Goal: Information Seeking & Learning: Learn about a topic

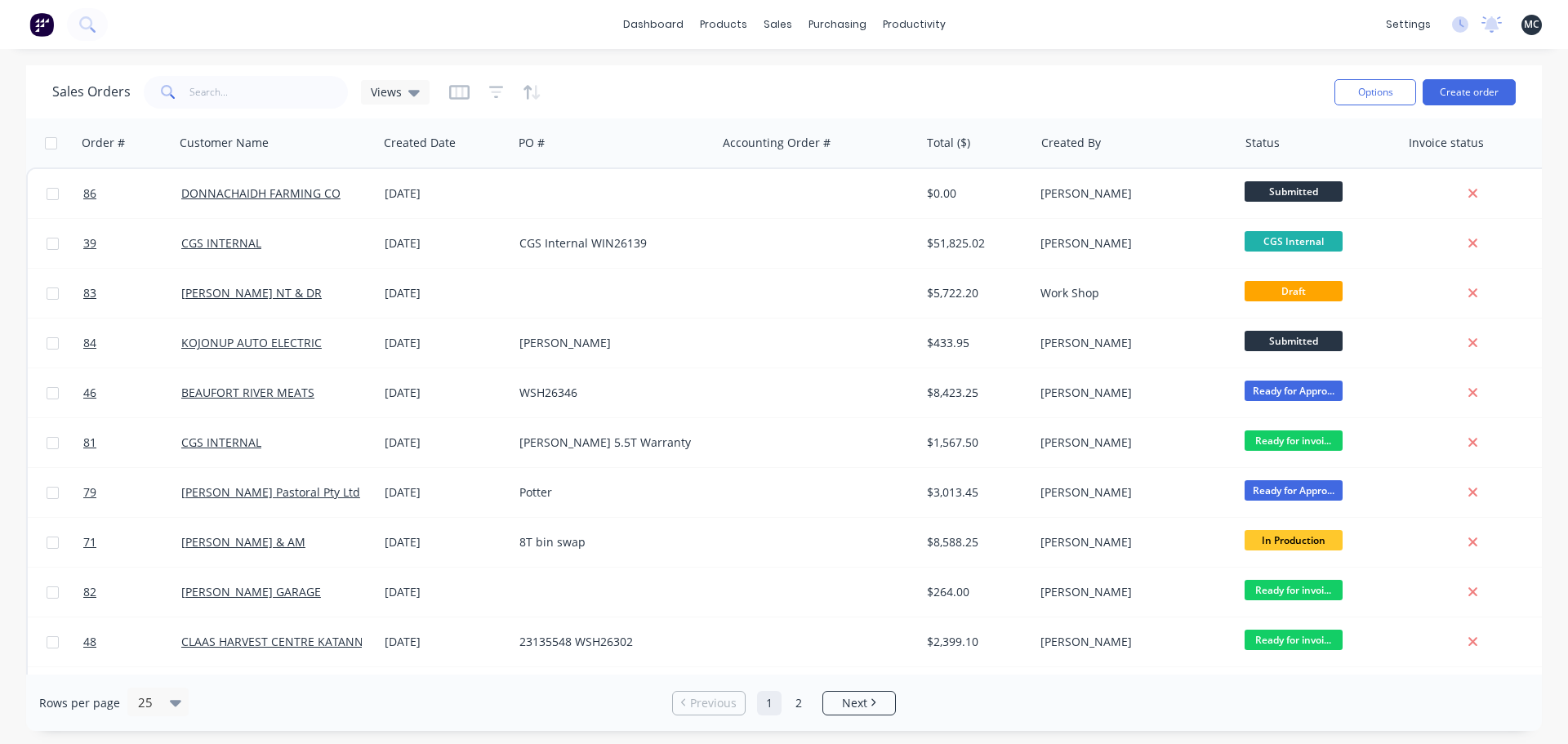
click at [1138, 40] on div "dashboard products sales purchasing productivity dashboard products Product Cat…" at bounding box center [784, 24] width 1568 height 49
click at [664, 92] on div "Sales Orders Views" at bounding box center [687, 92] width 1269 height 40
click at [761, 77] on div "Product Catalogue" at bounding box center [795, 78] width 101 height 14
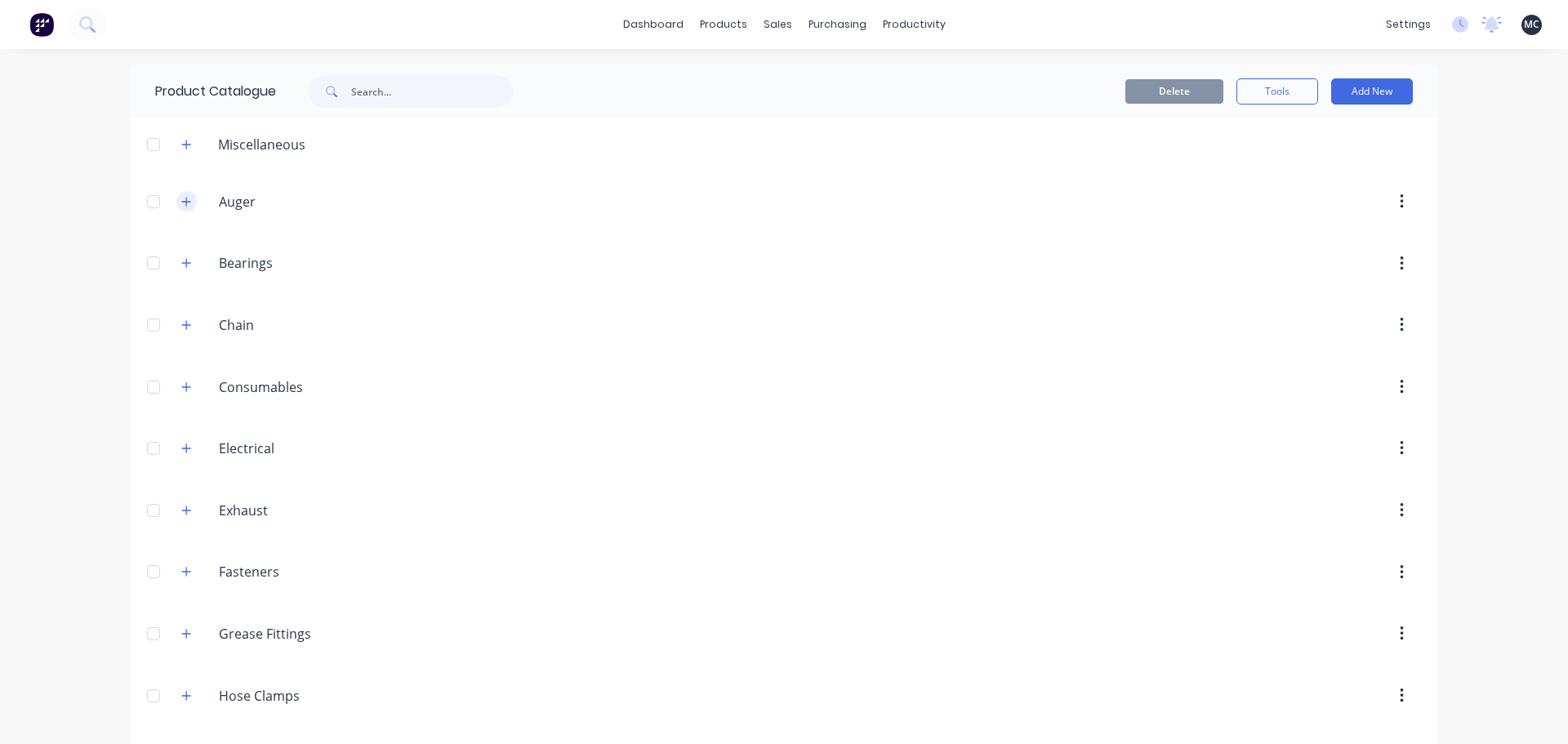
click at [182, 201] on icon "button" at bounding box center [187, 202] width 10 height 12
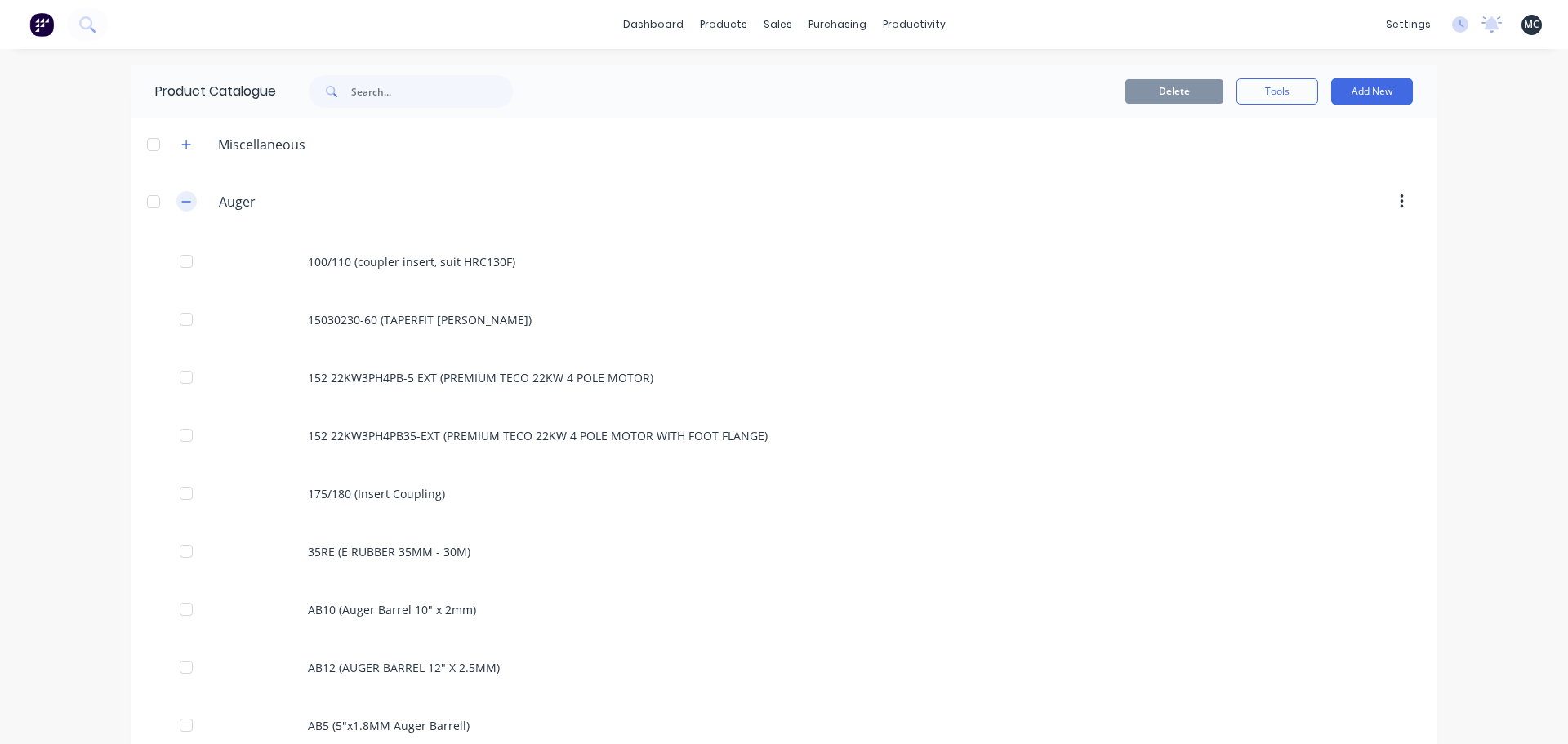
click at [176, 203] on button "button" at bounding box center [187, 201] width 20 height 20
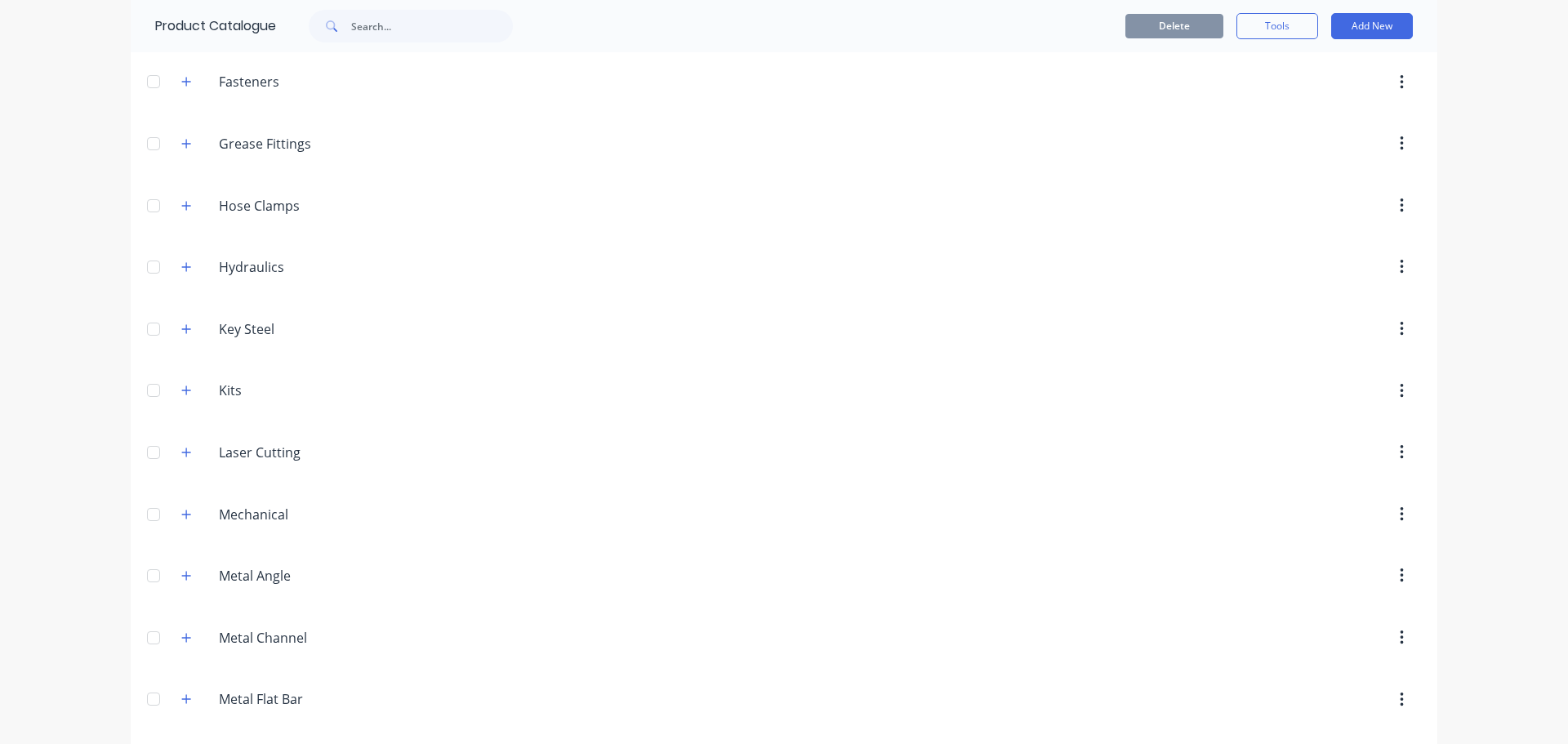
scroll to position [653, 0]
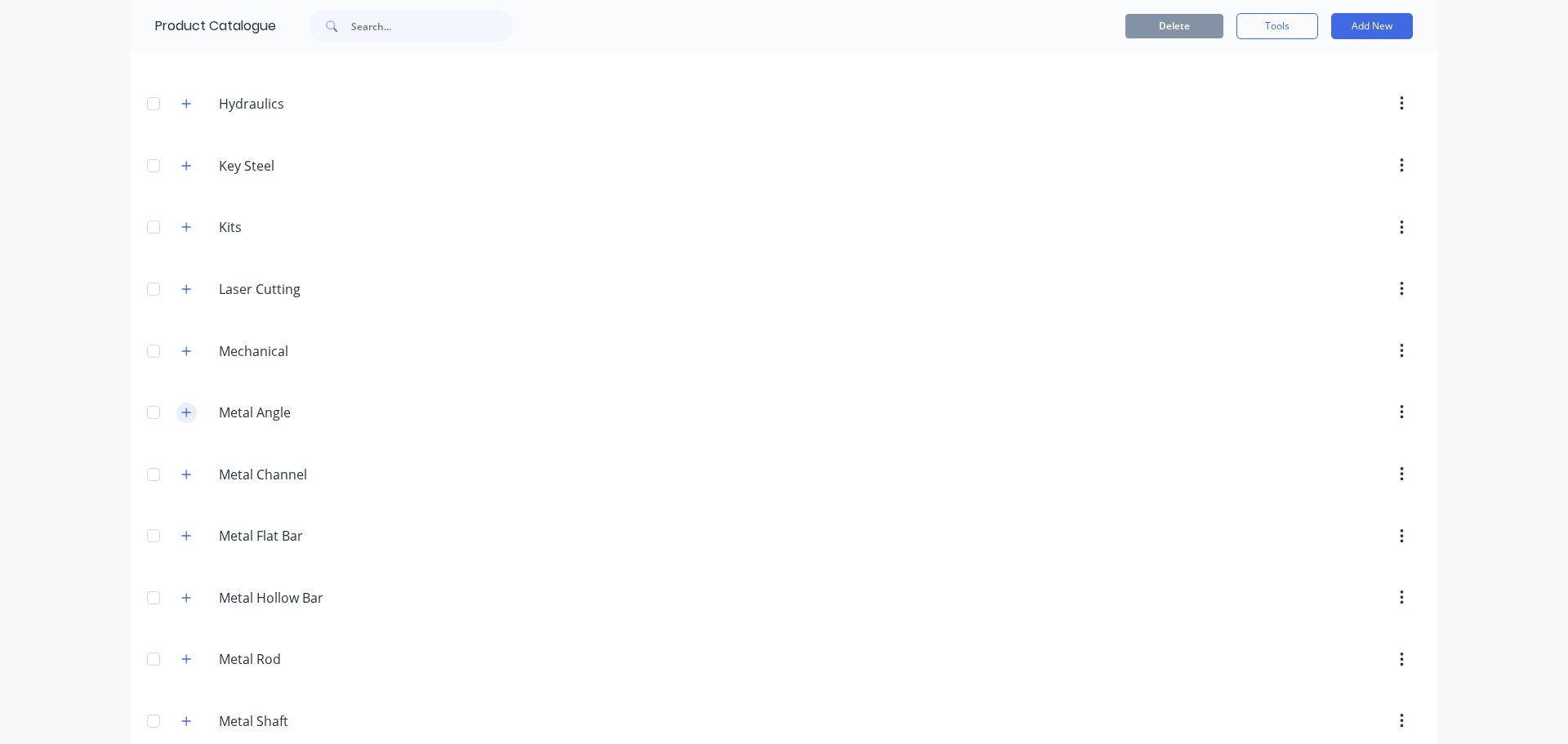
click at [182, 412] on icon "button" at bounding box center [187, 413] width 10 height 12
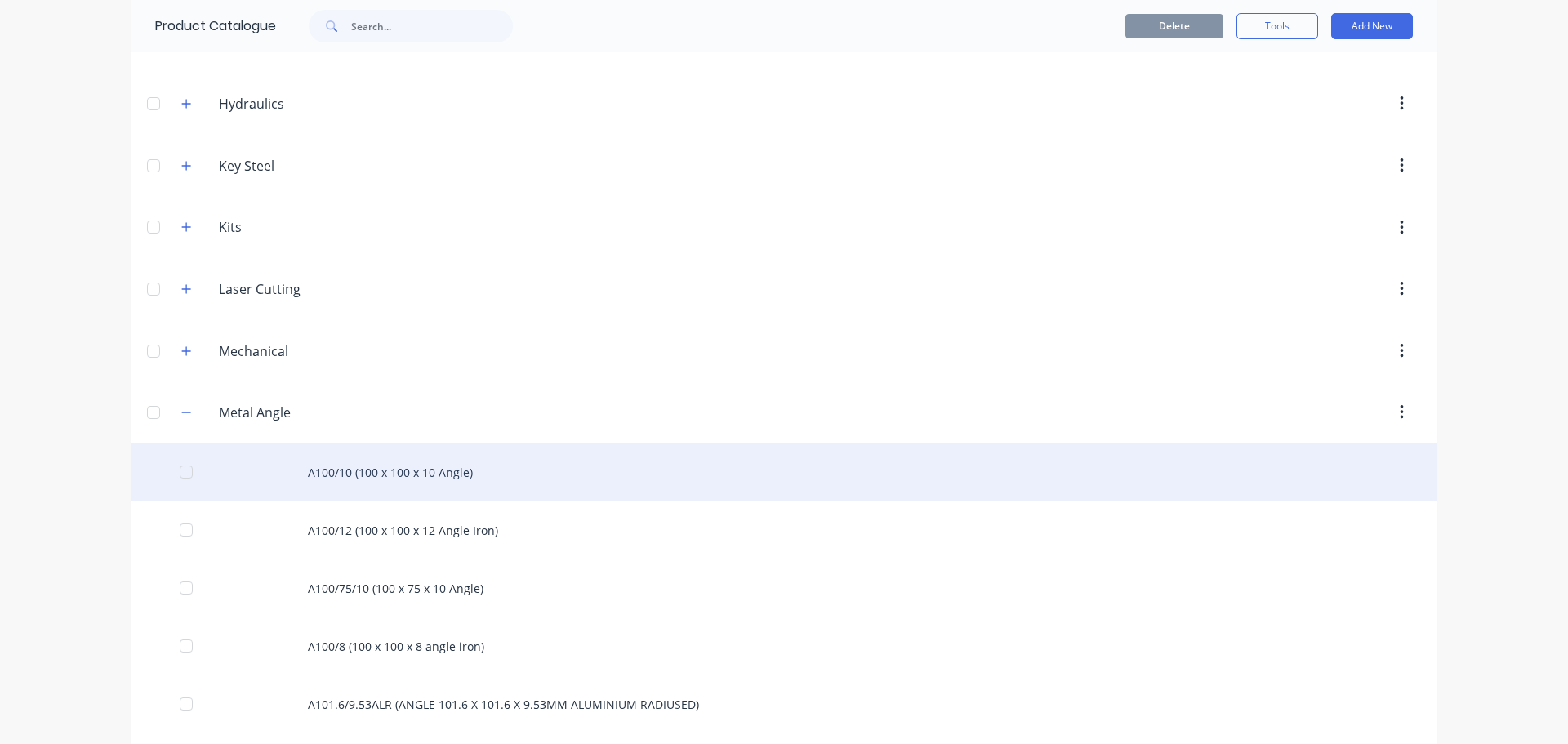
click at [459, 484] on div "A100/10 (100 x 100 x 10 Angle)" at bounding box center [783, 472] width 1307 height 58
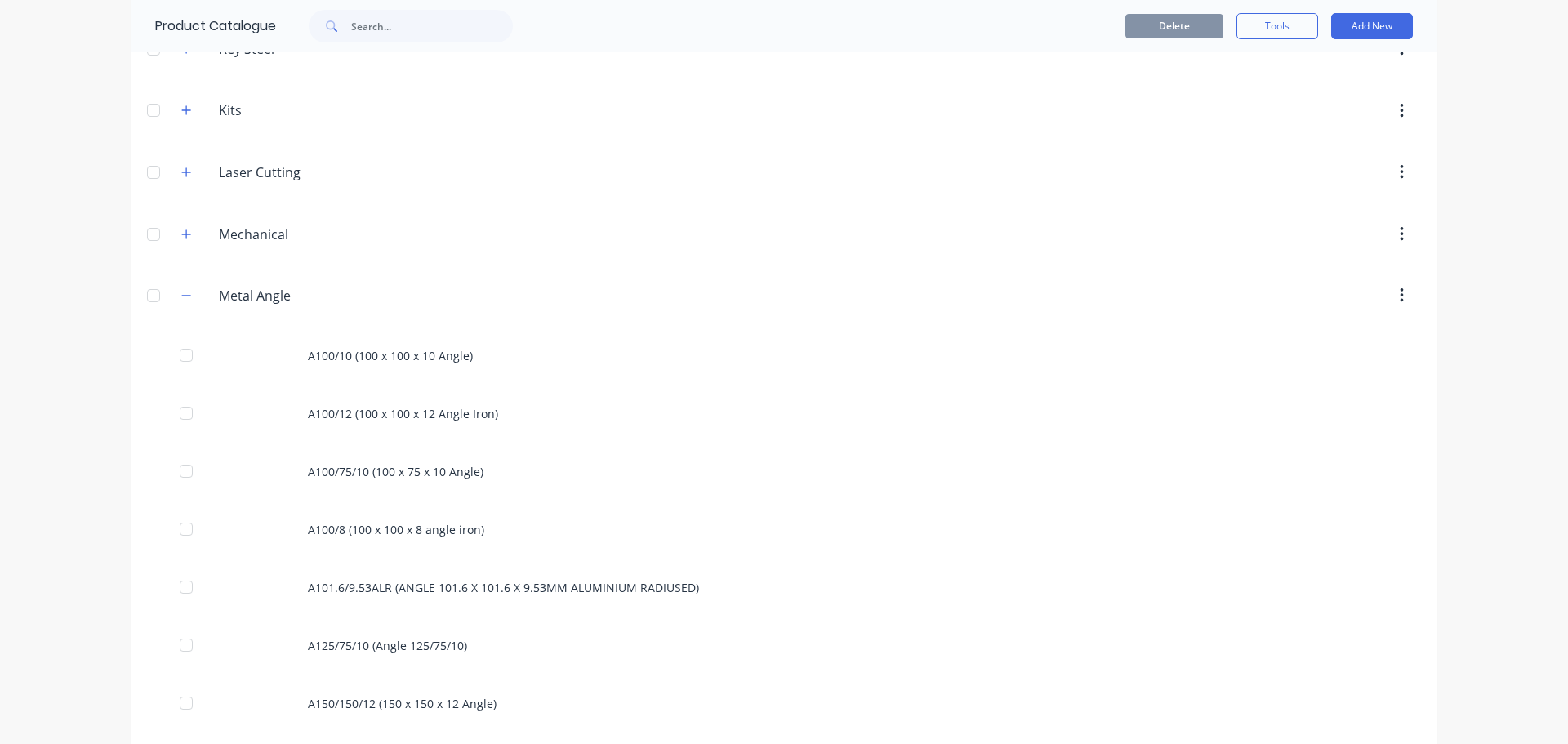
scroll to position [653, 0]
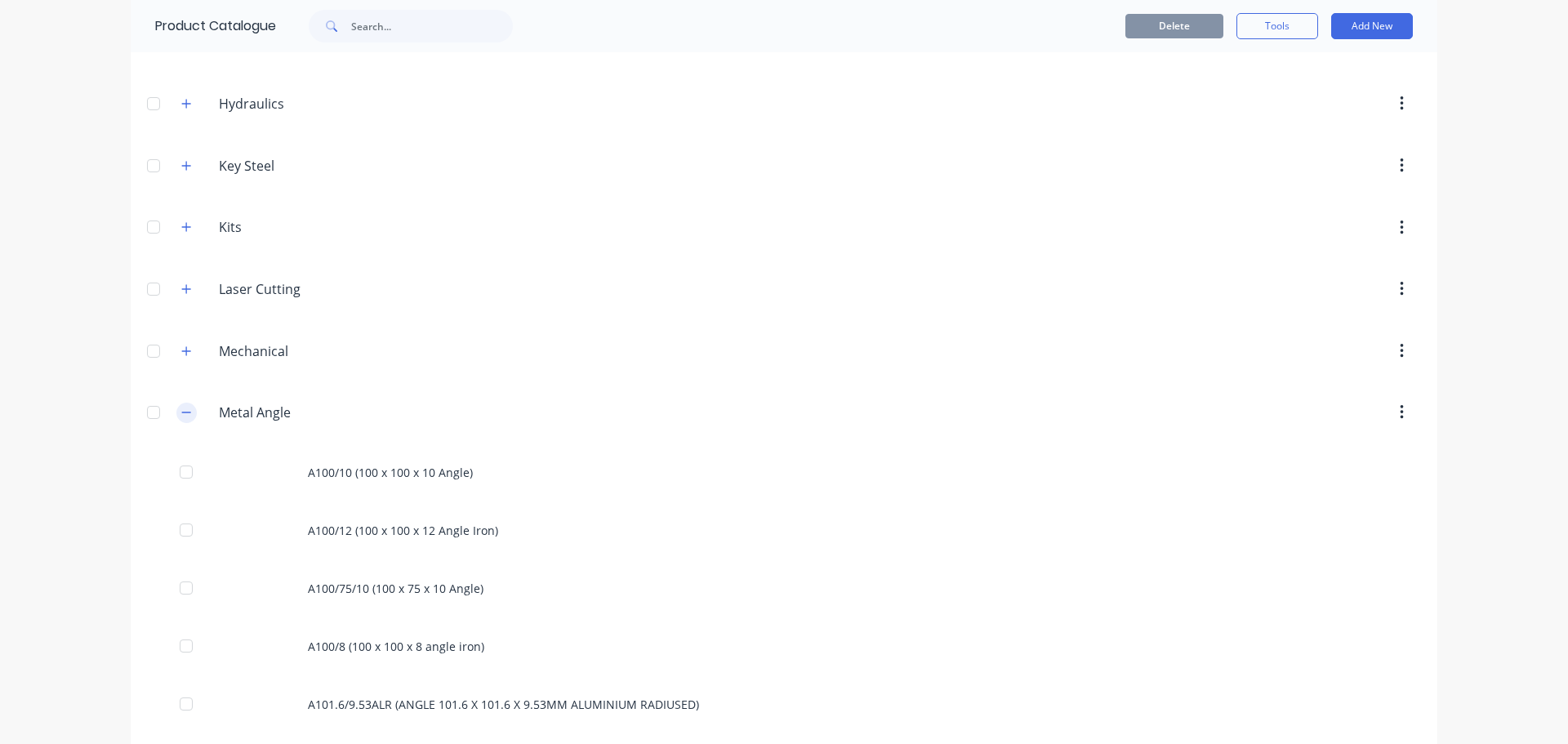
click at [182, 415] on icon "button" at bounding box center [187, 413] width 10 height 12
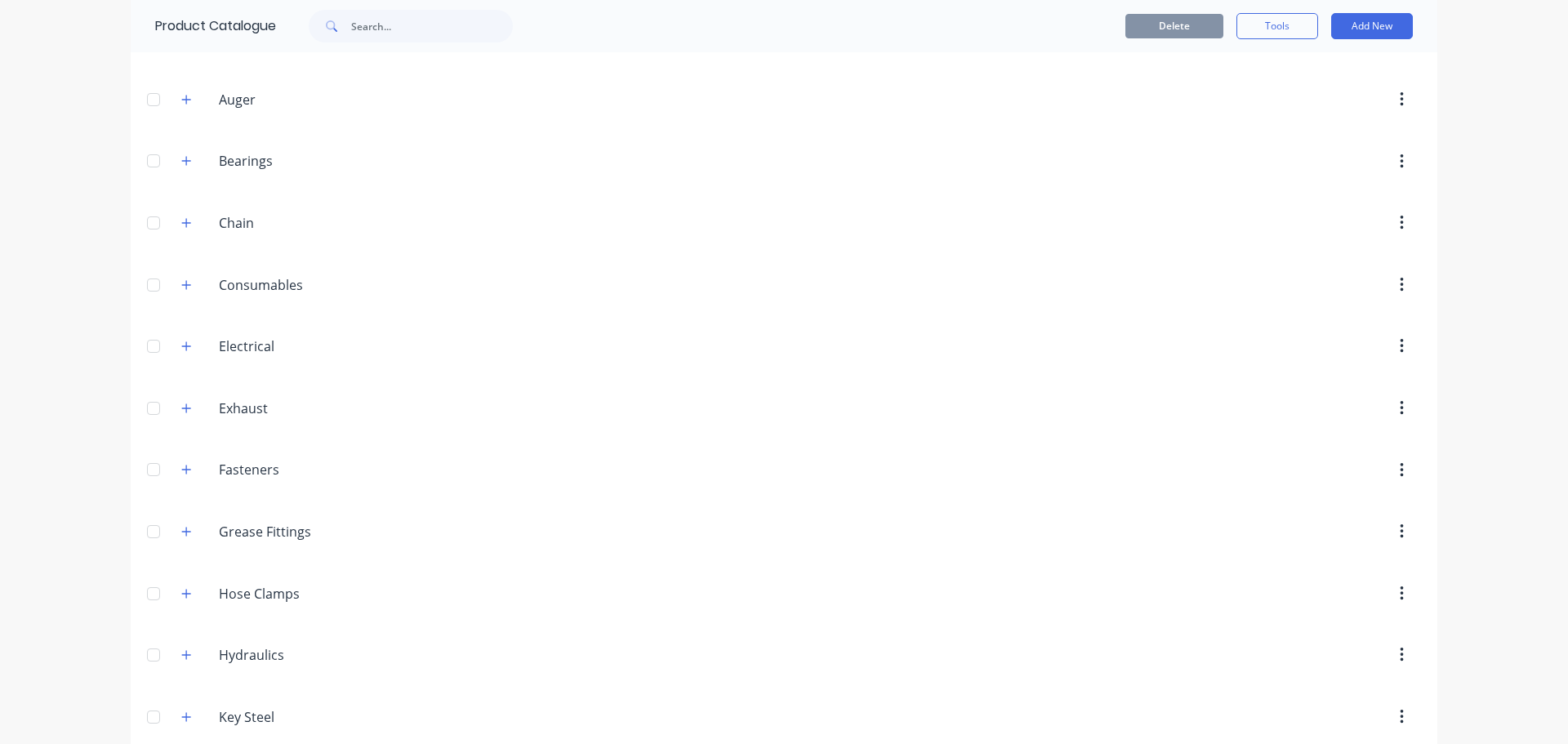
scroll to position [0, 0]
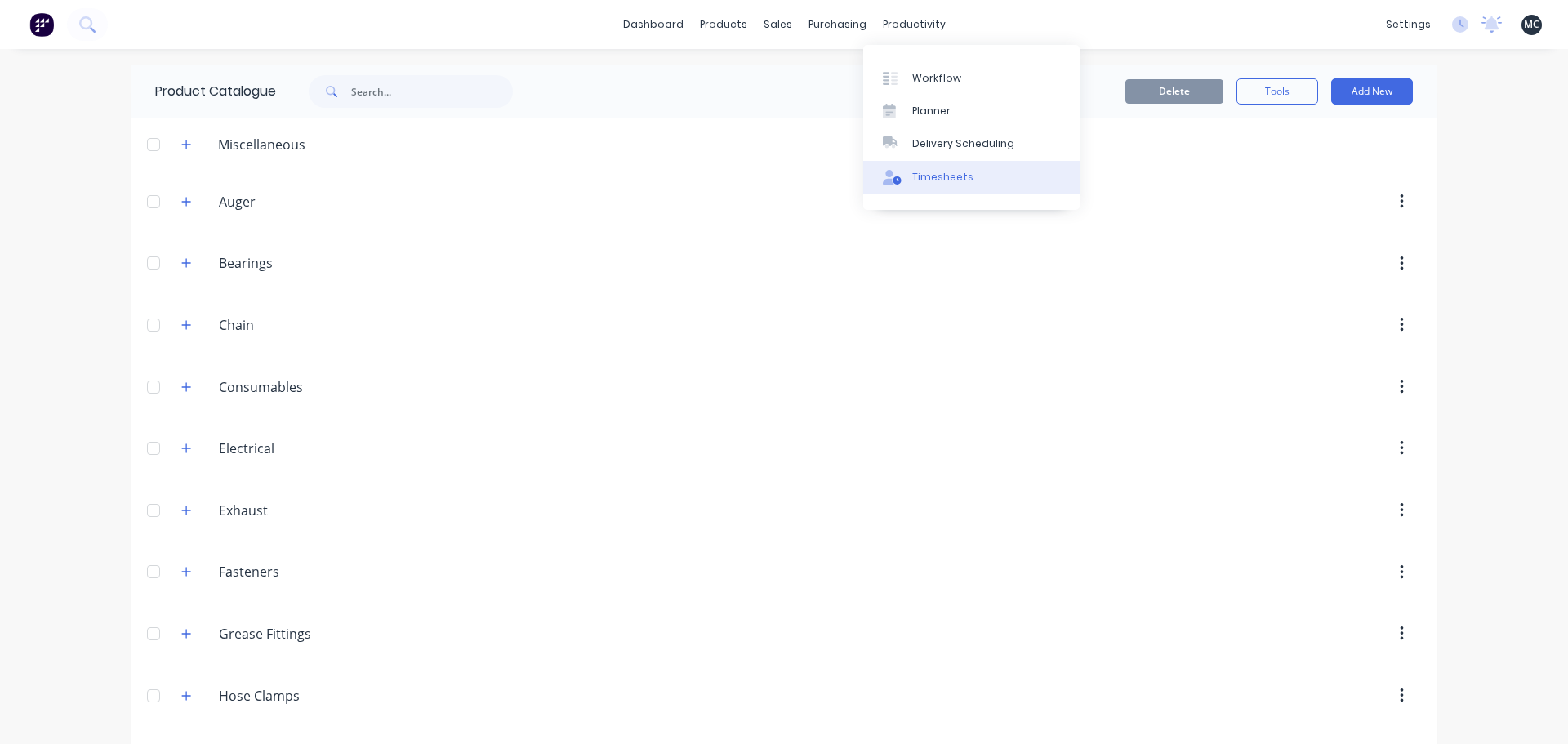
click at [905, 171] on div at bounding box center [894, 177] width 24 height 14
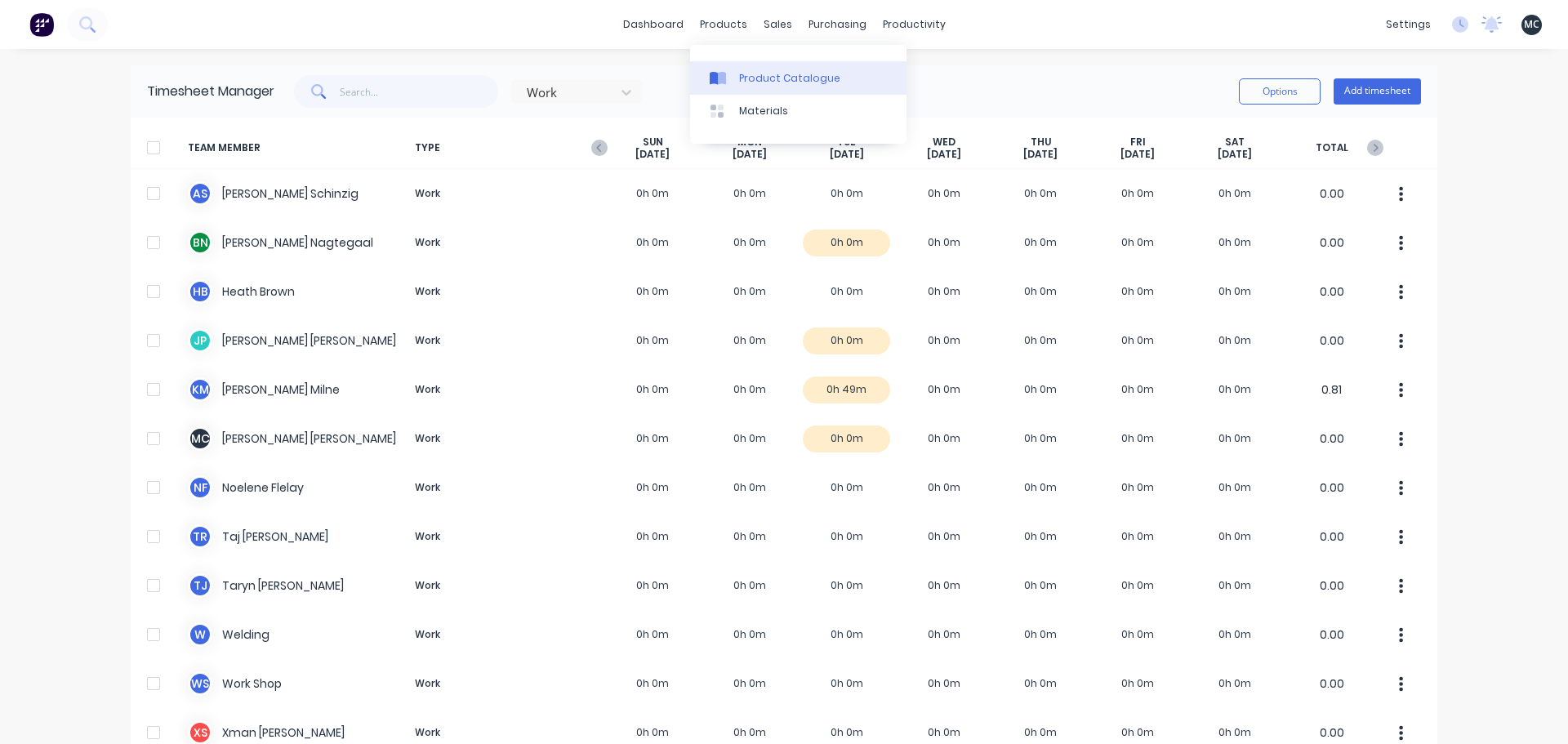
click at [750, 74] on div "Product Catalogue" at bounding box center [789, 78] width 101 height 14
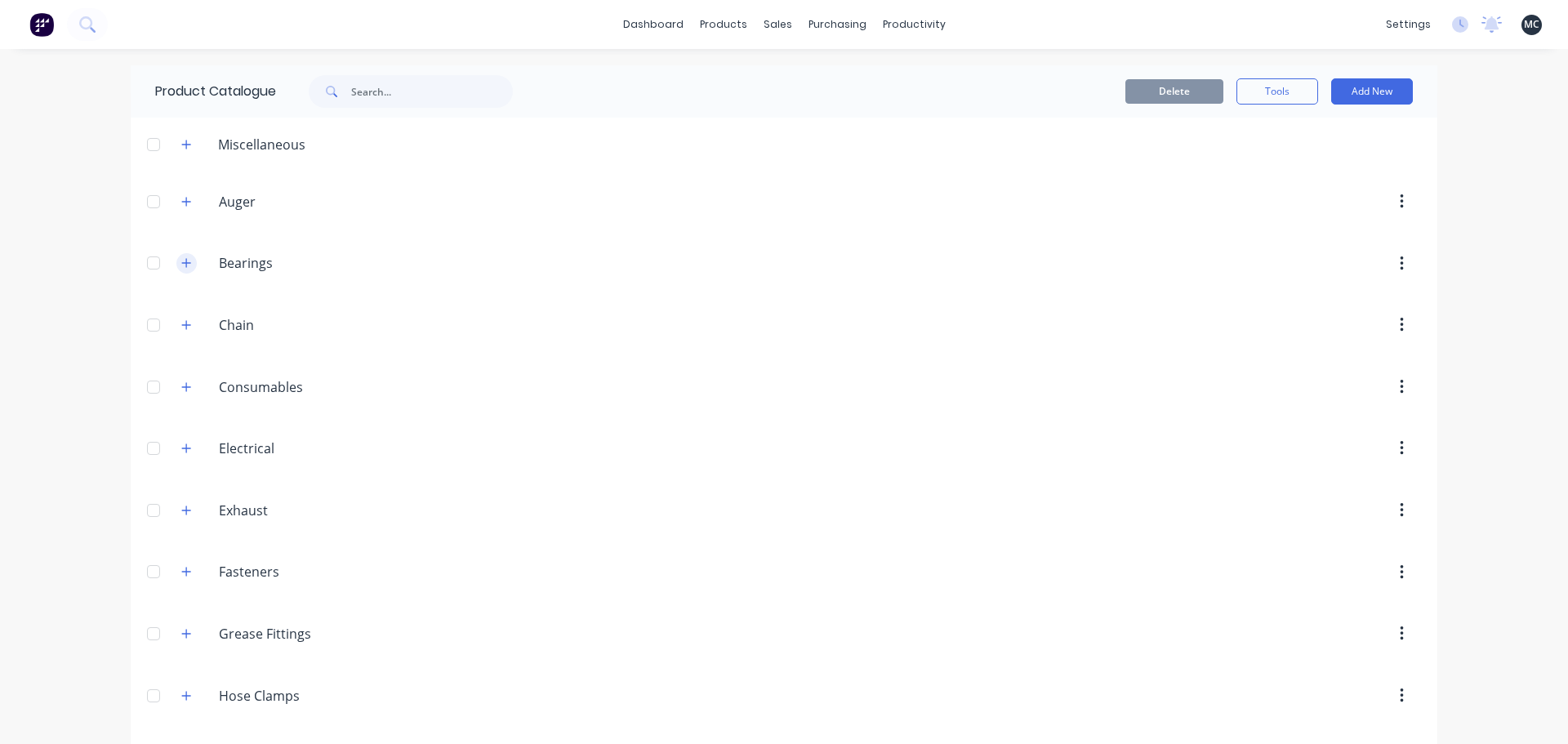
click at [176, 261] on button "button" at bounding box center [187, 263] width 20 height 20
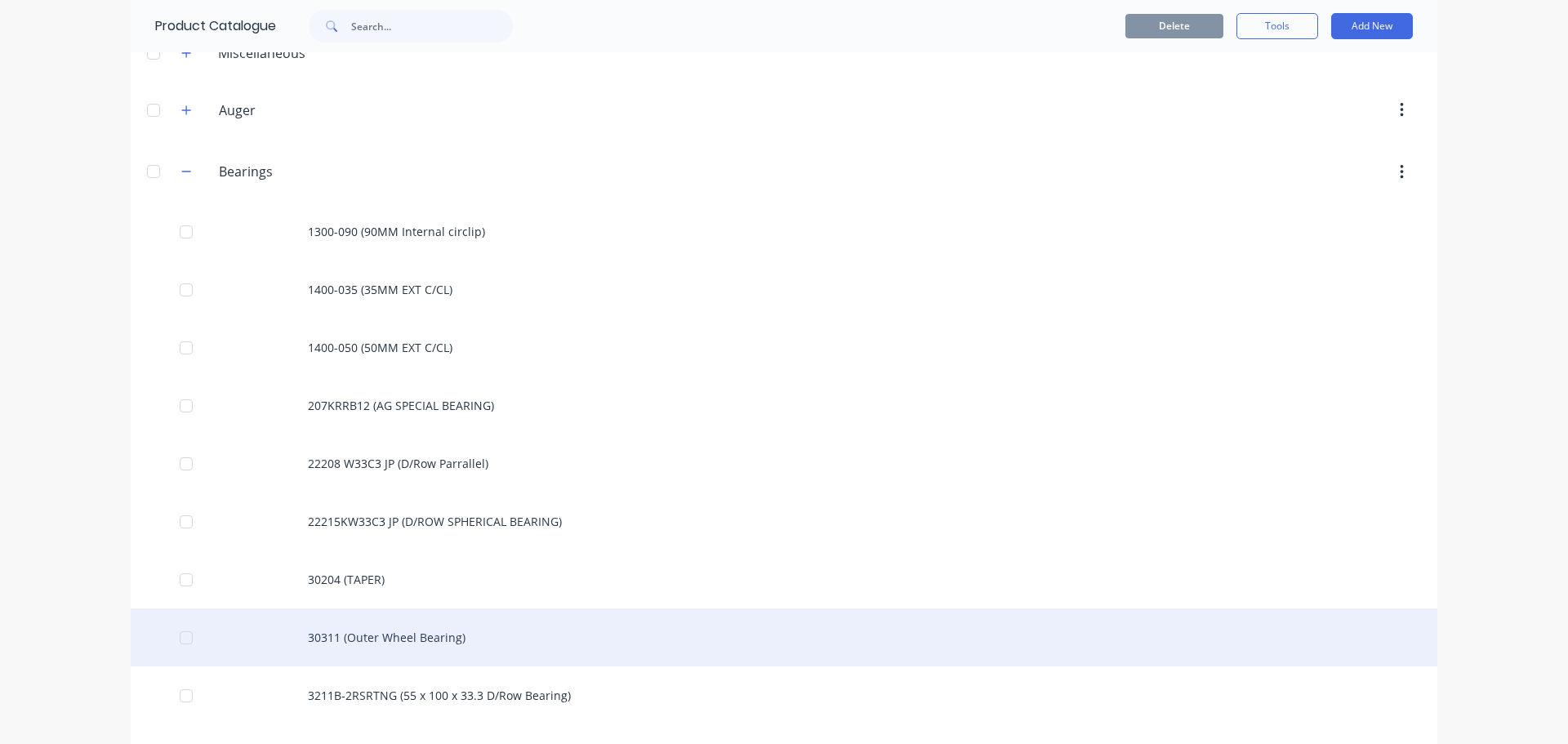
scroll to position [245, 0]
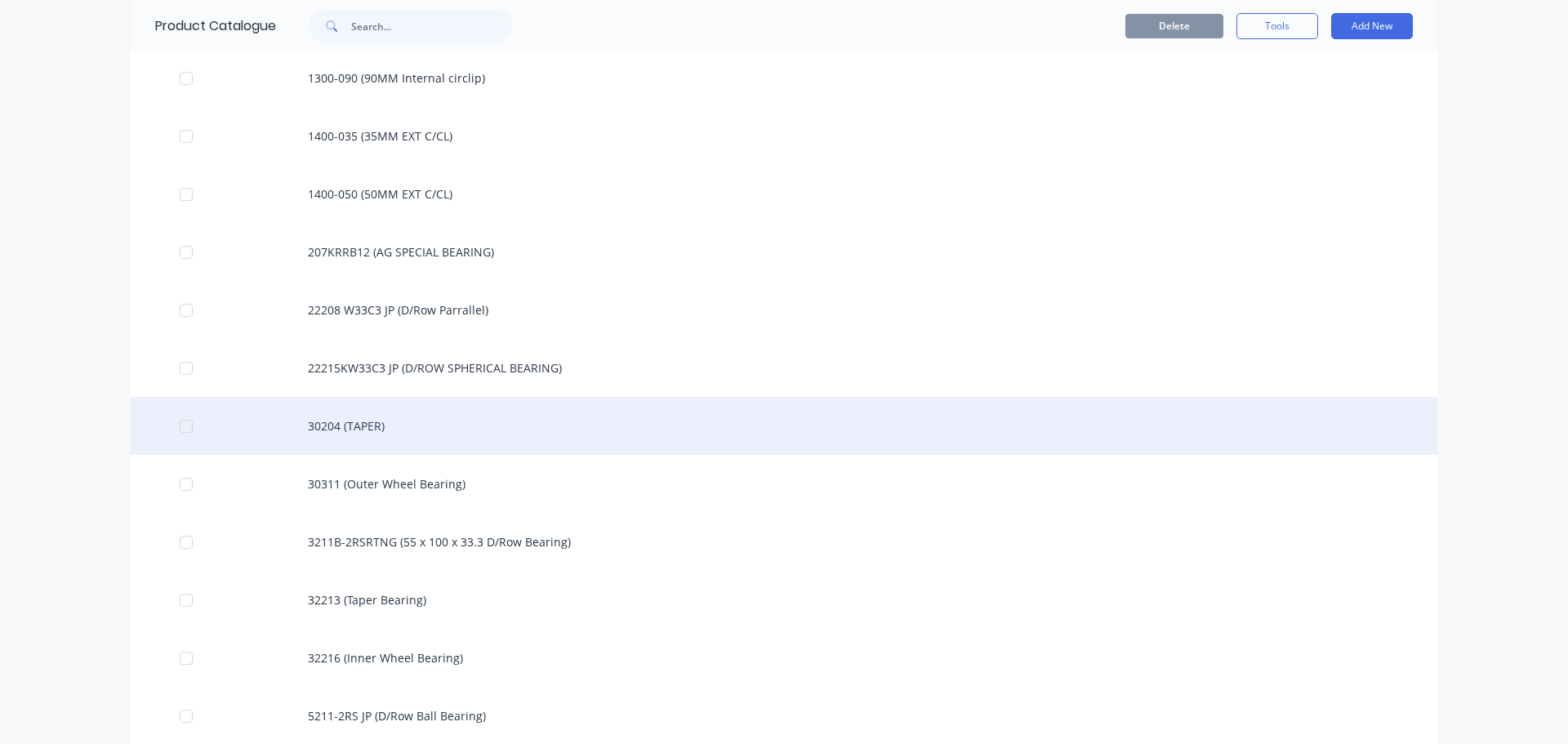
click at [353, 420] on div "30204 (TAPER)" at bounding box center [783, 425] width 1307 height 58
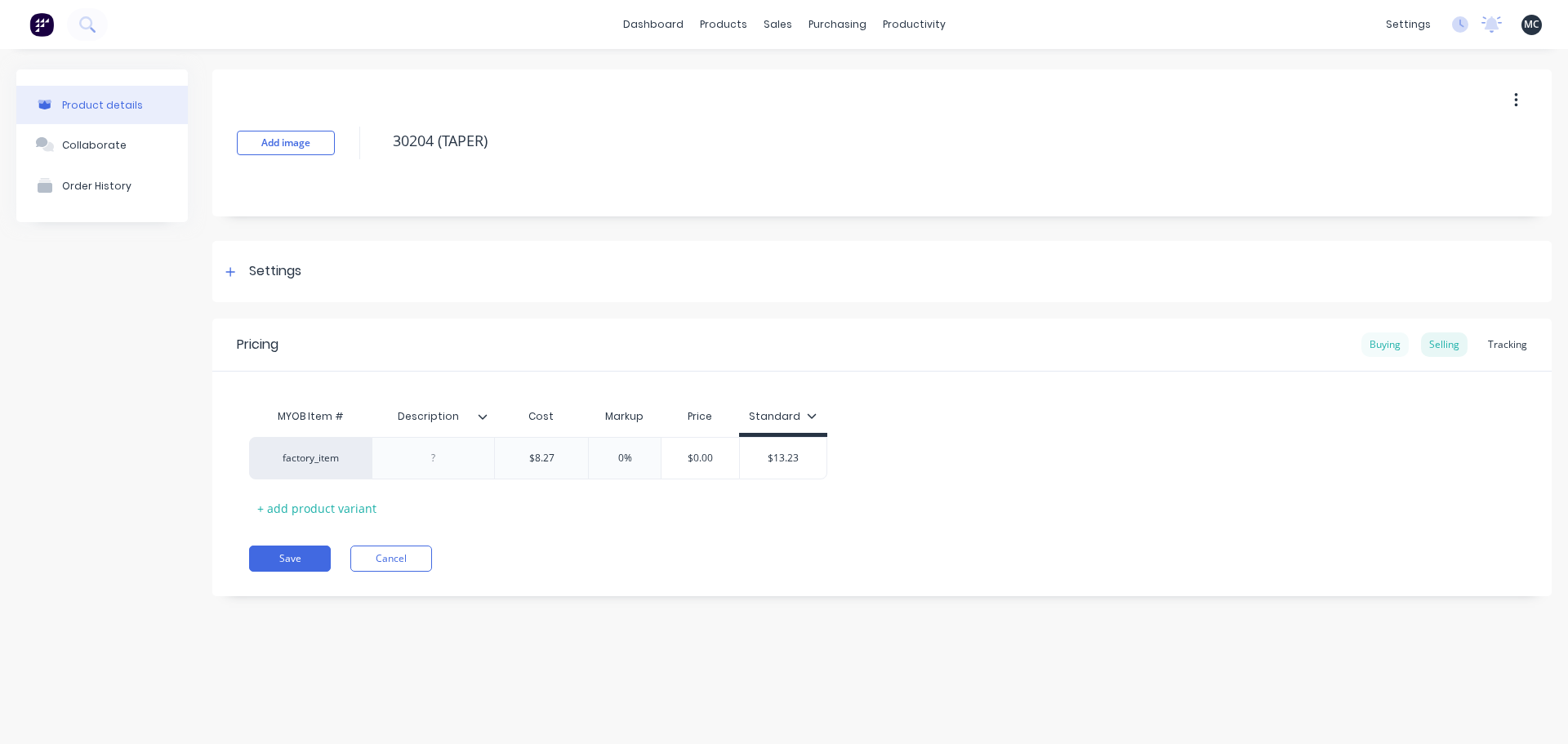
click at [1386, 346] on div "Buying" at bounding box center [1385, 344] width 47 height 24
click at [1442, 341] on div "Selling" at bounding box center [1444, 344] width 46 height 24
click at [1502, 346] on div "Tracking" at bounding box center [1507, 344] width 55 height 24
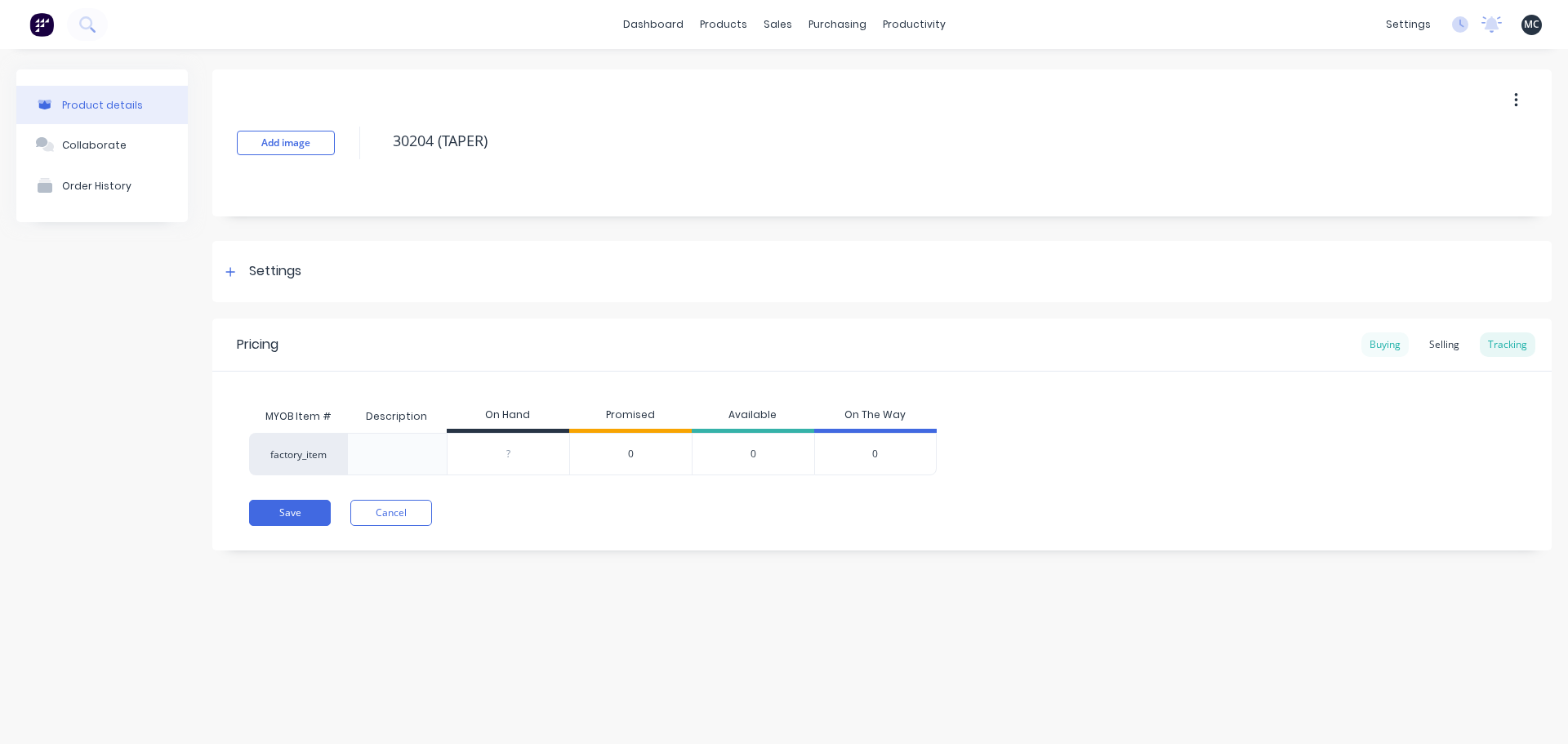
click at [1389, 347] on div "Buying" at bounding box center [1385, 344] width 47 height 24
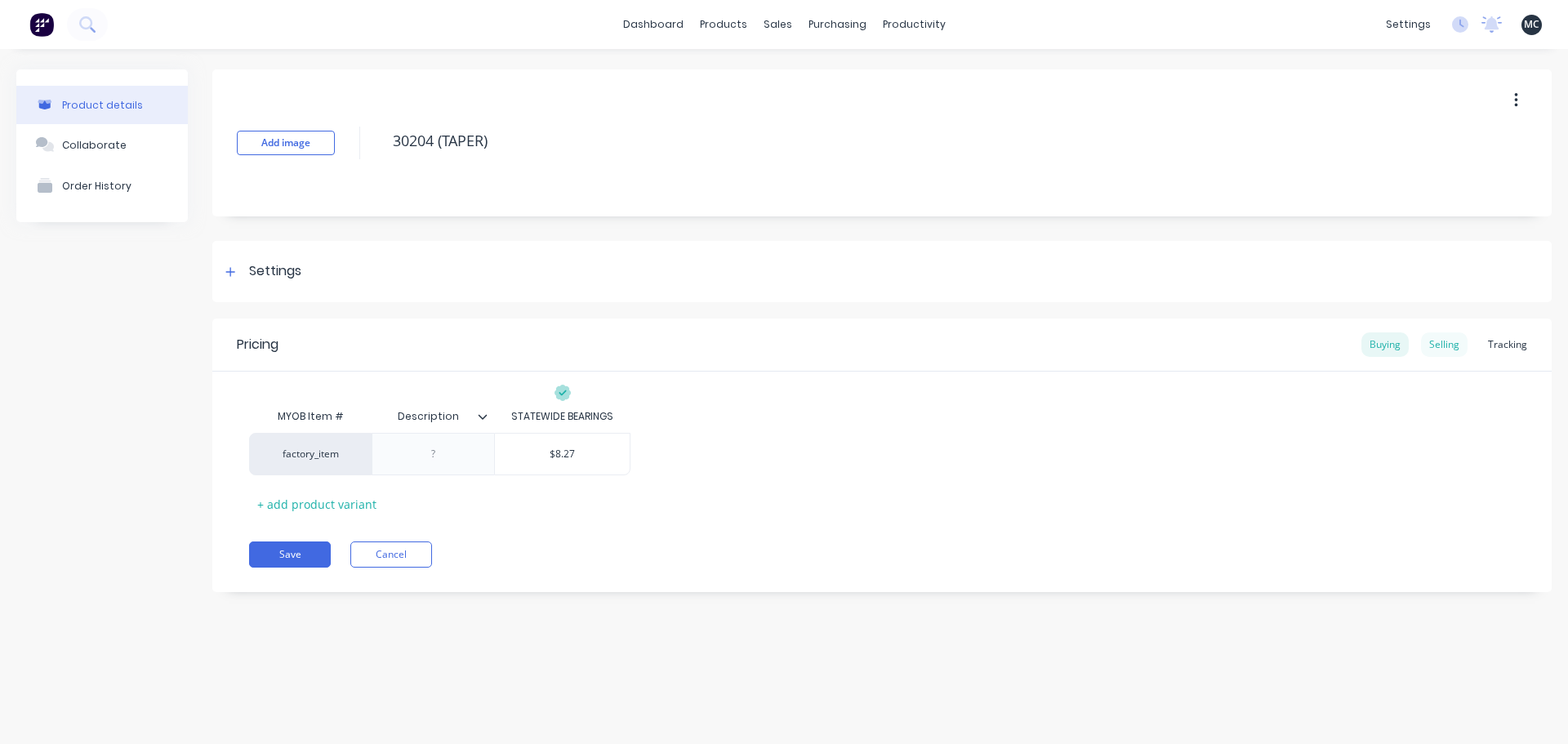
click at [1432, 342] on div "Selling" at bounding box center [1444, 344] width 46 height 24
click at [1392, 347] on div "Buying" at bounding box center [1385, 344] width 47 height 24
click at [749, 110] on div "Materials" at bounding box center [769, 110] width 49 height 14
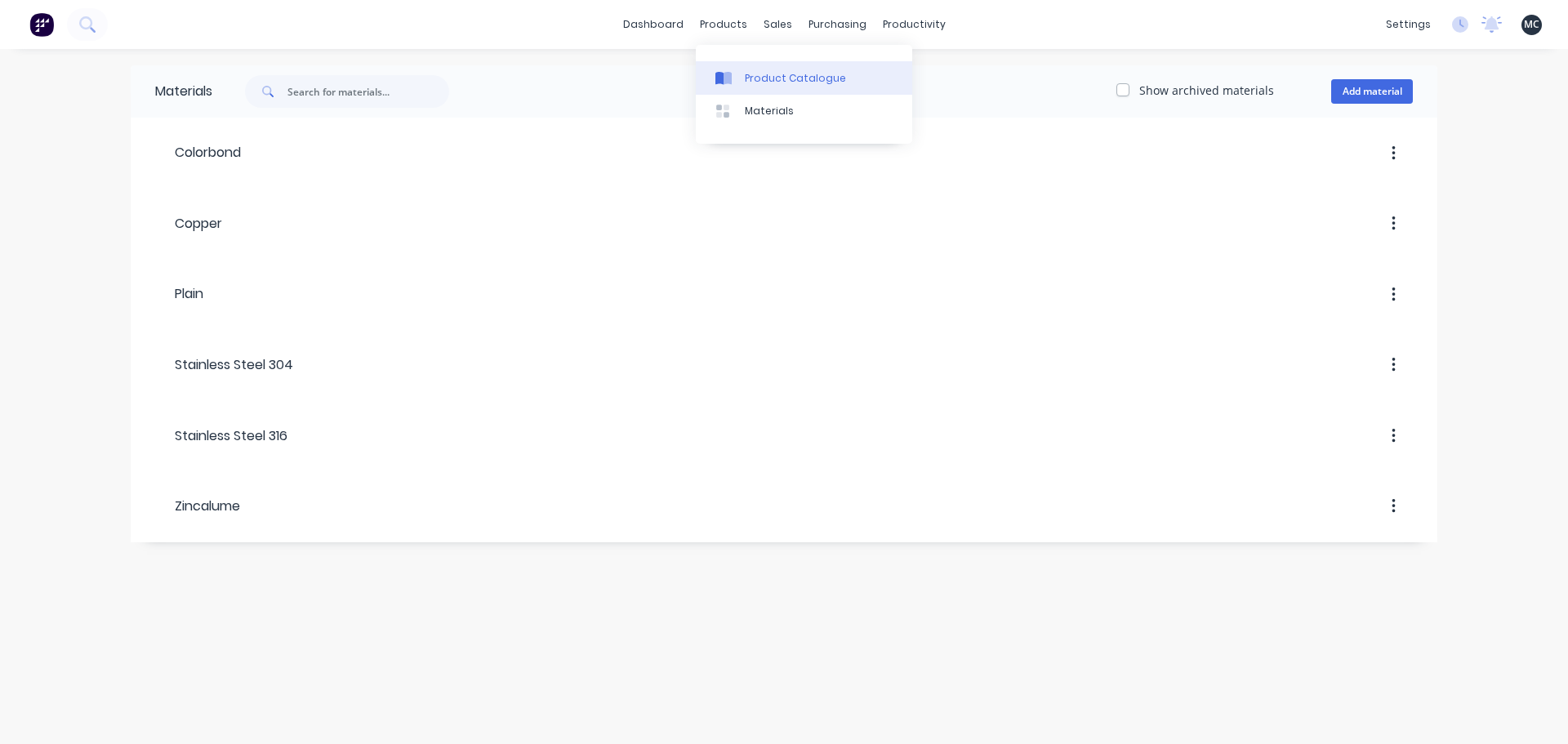
click at [747, 89] on link "Product Catalogue" at bounding box center [803, 77] width 216 height 33
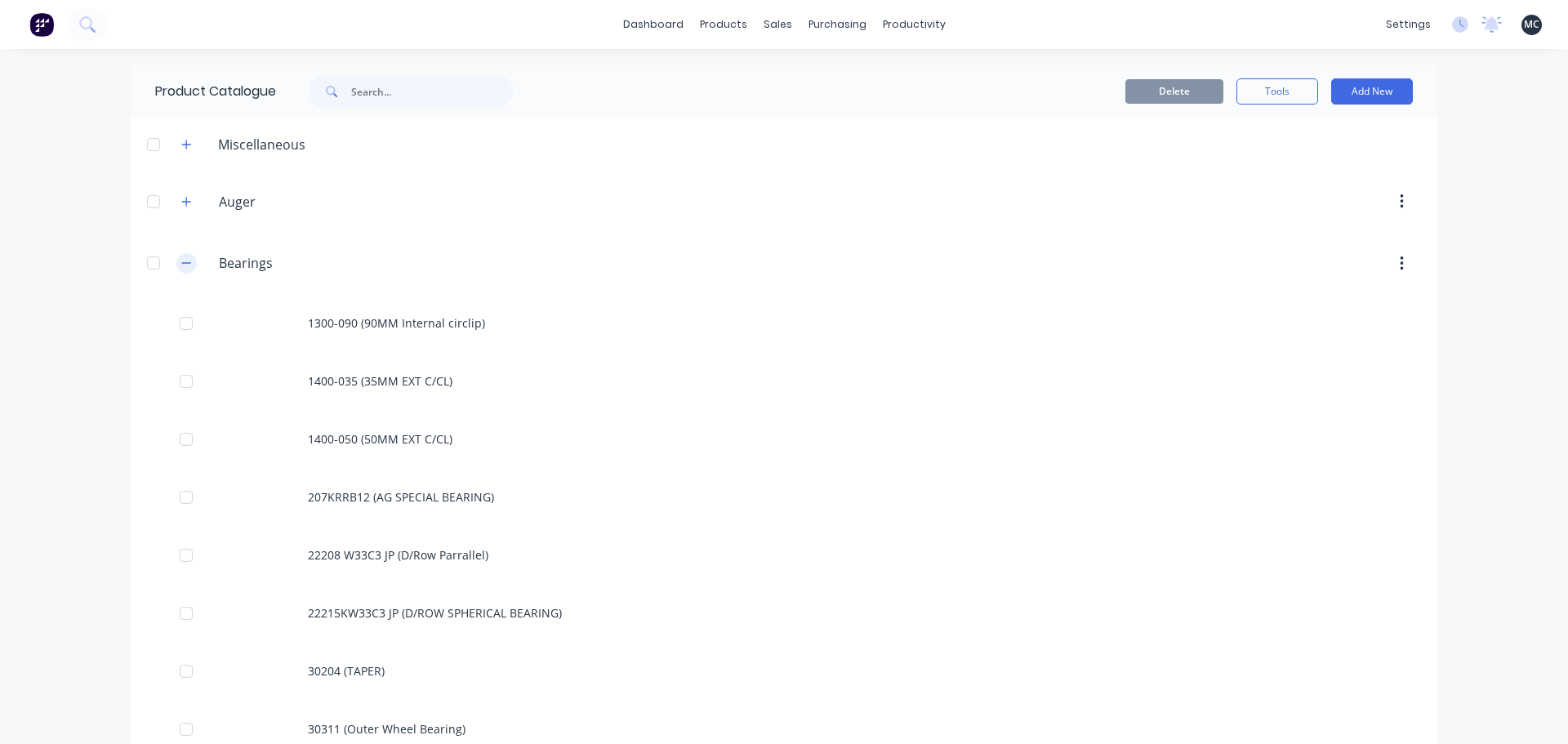
click at [184, 263] on icon "button" at bounding box center [187, 263] width 9 height 1
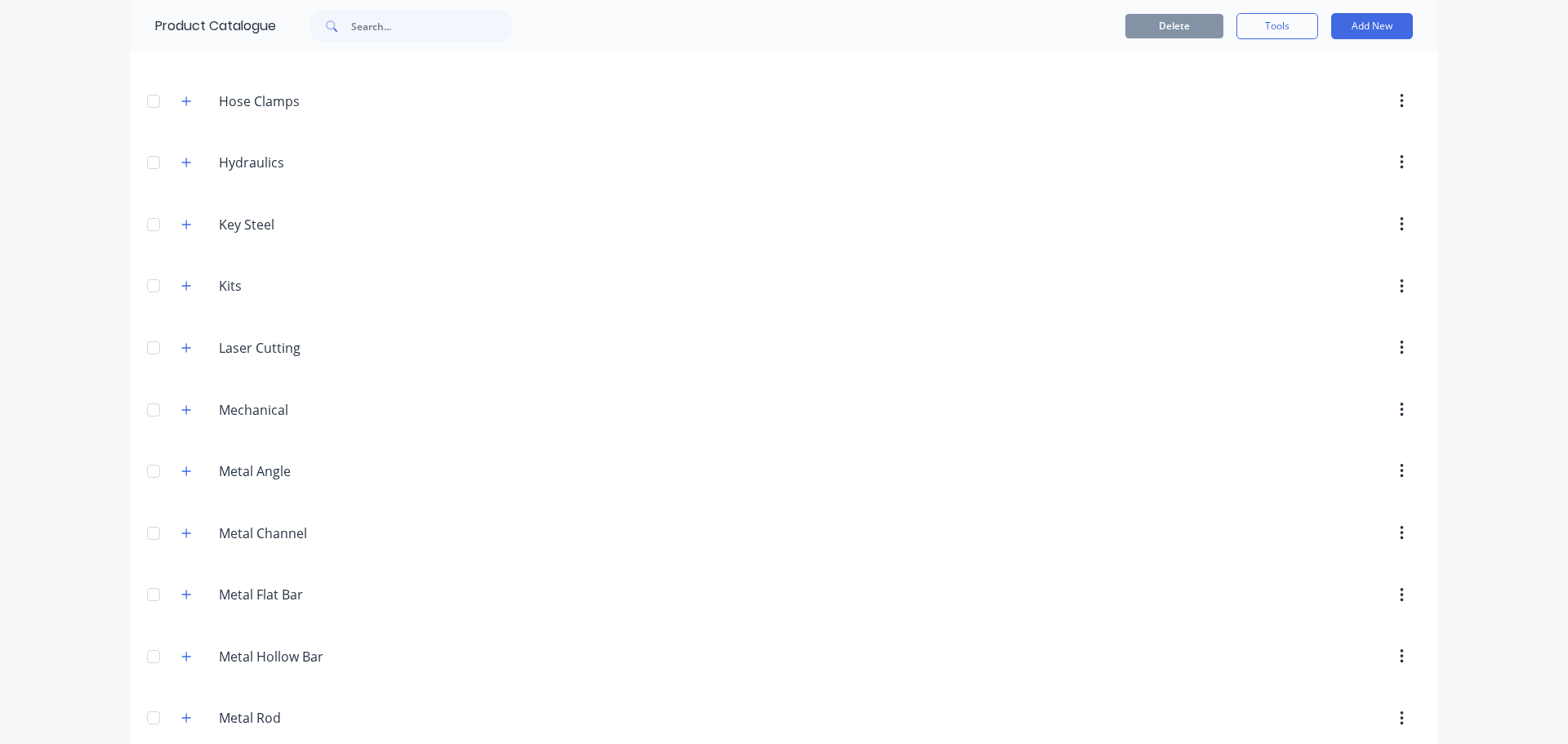
scroll to position [653, 0]
click at [187, 539] on button "button" at bounding box center [187, 536] width 20 height 20
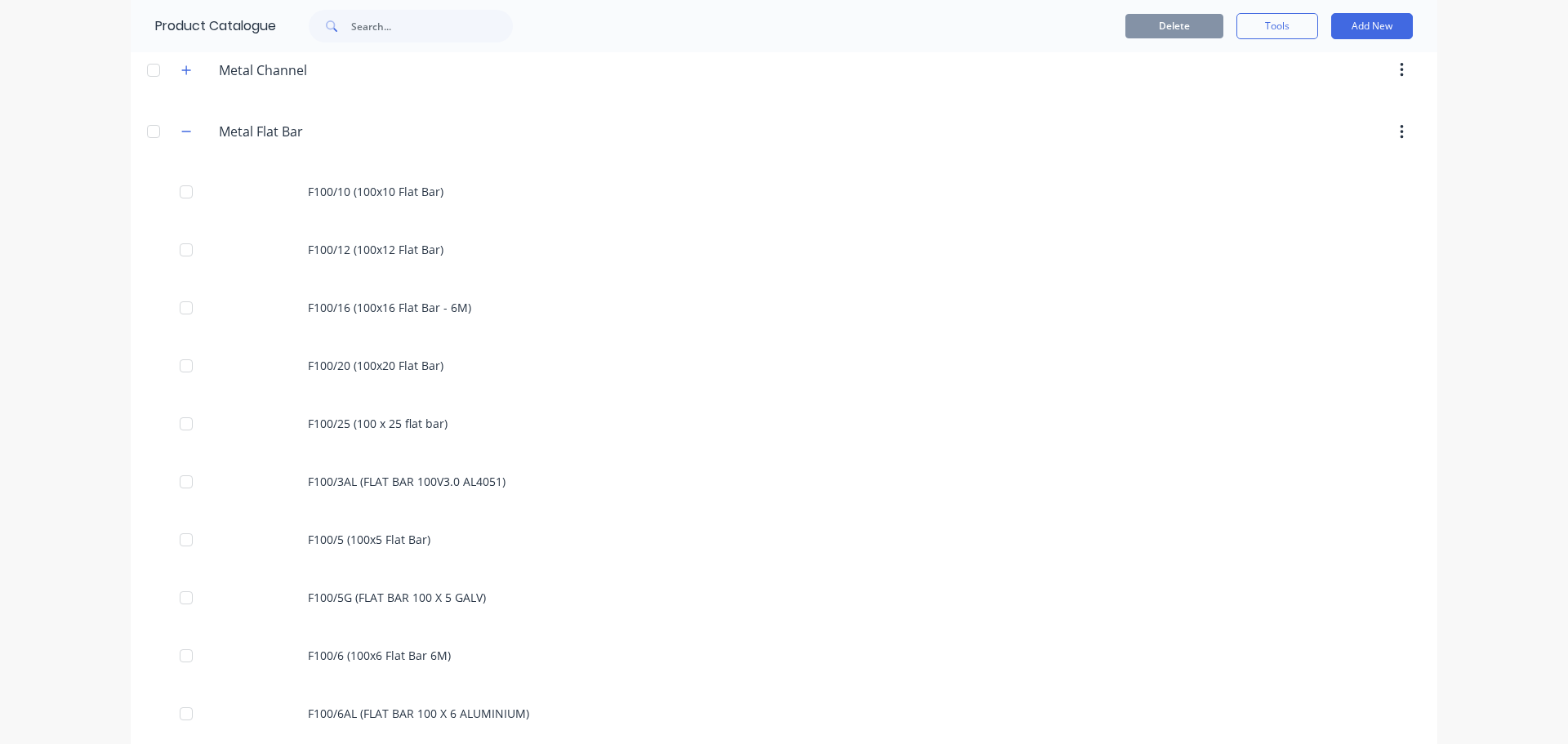
scroll to position [1062, 0]
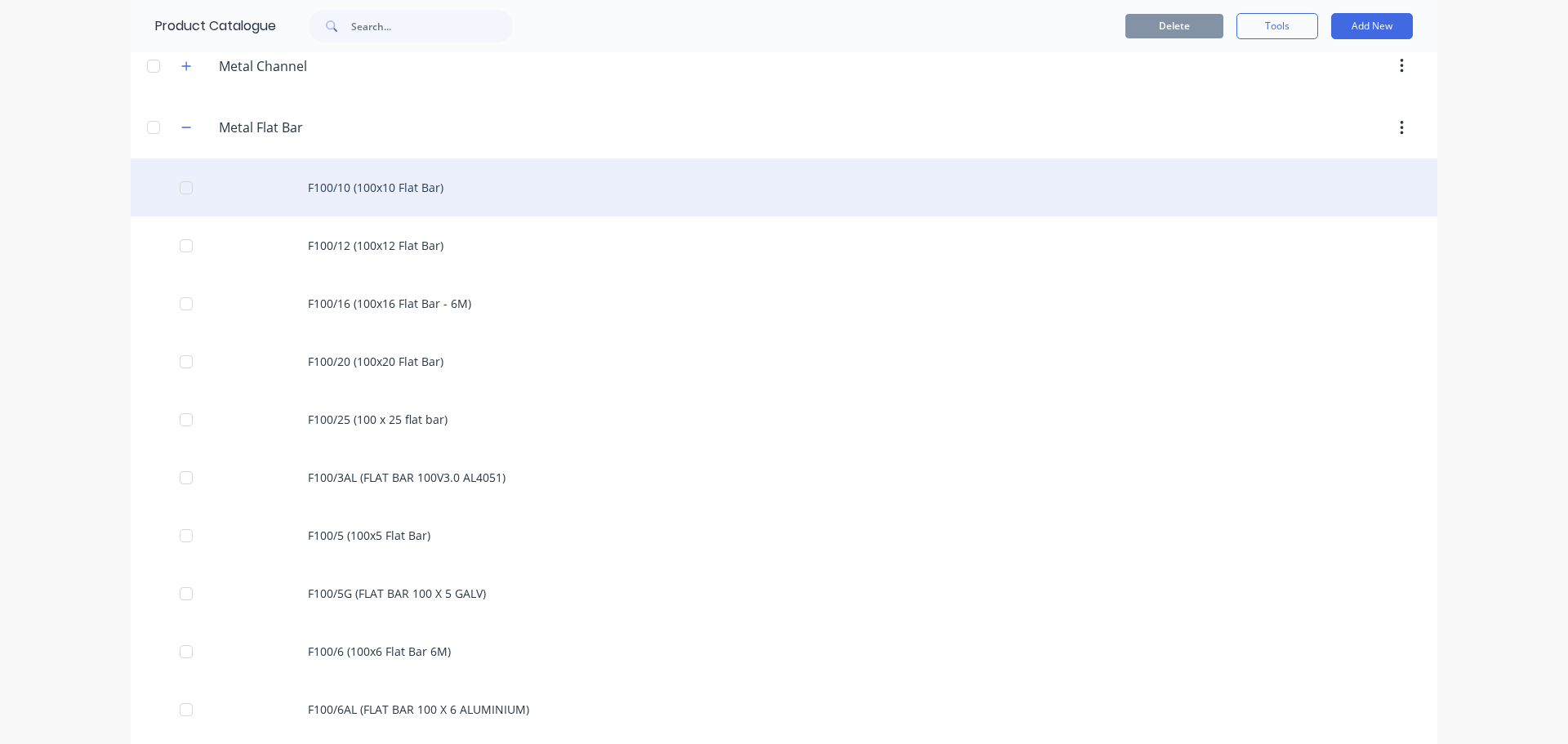
click at [358, 182] on div "F100/10 (100x10 Flat Bar)" at bounding box center [783, 187] width 1307 height 58
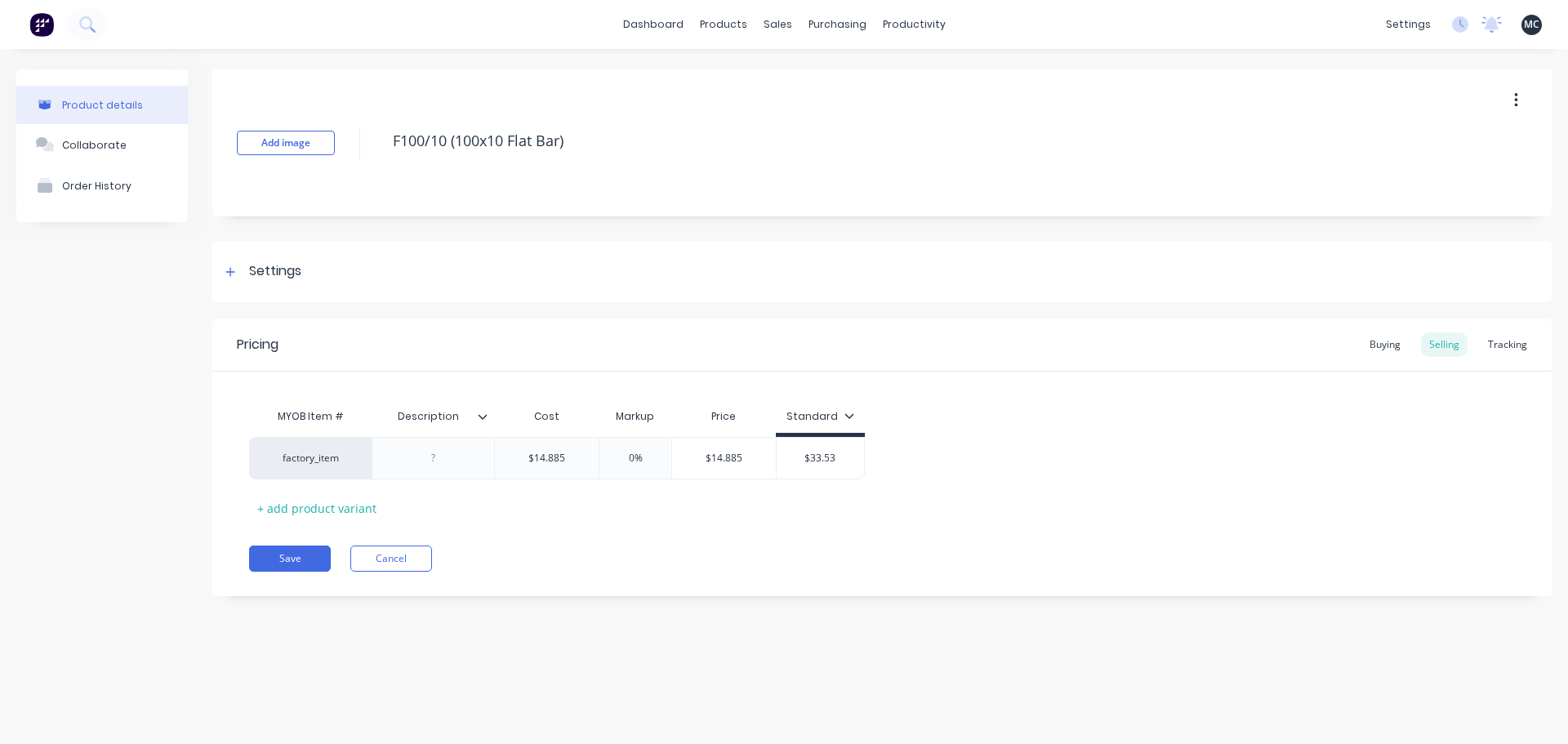
type textarea "x"
click at [864, 451] on div "$33.53" at bounding box center [820, 458] width 89 height 43
click at [225, 274] on icon at bounding box center [230, 272] width 10 height 12
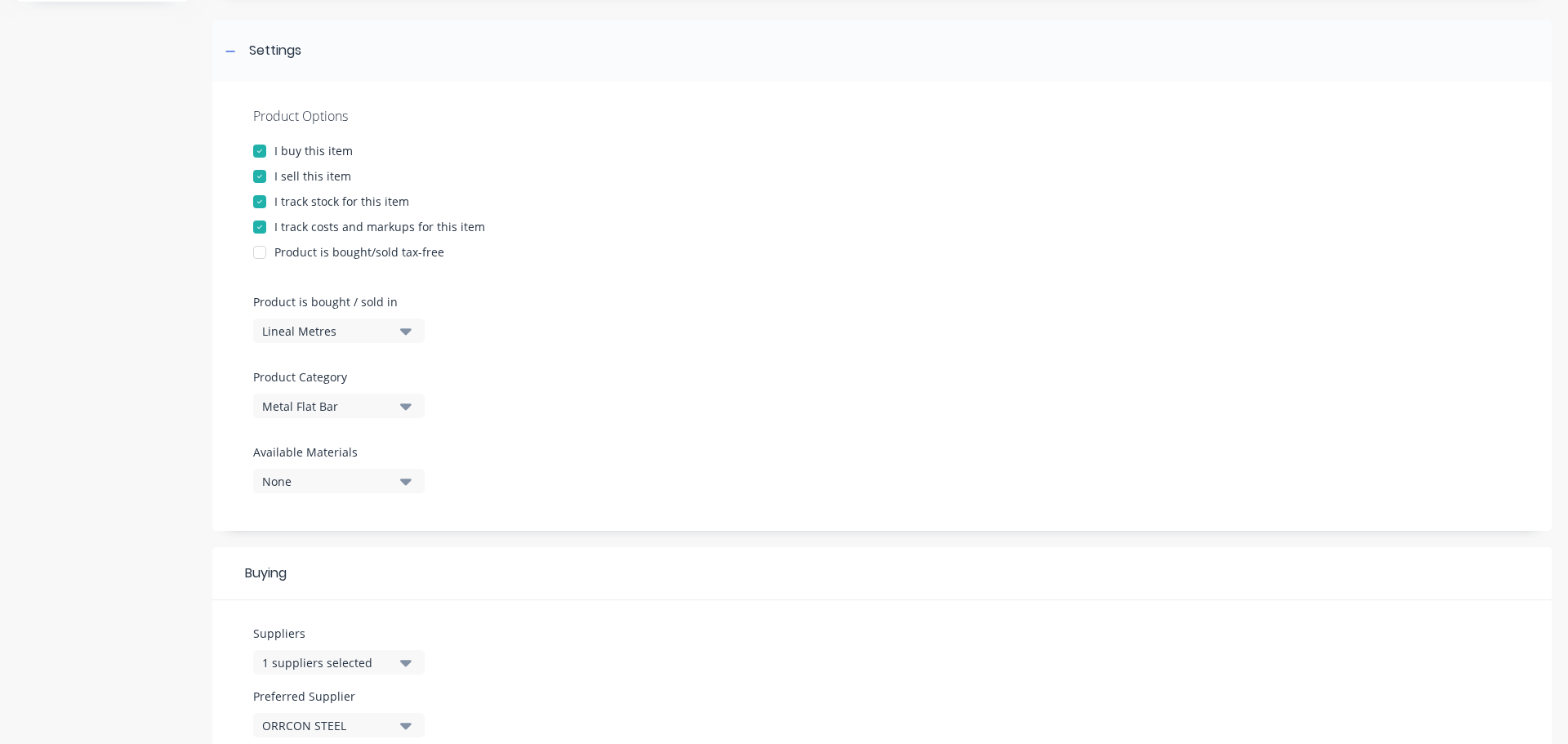
scroll to position [327, 0]
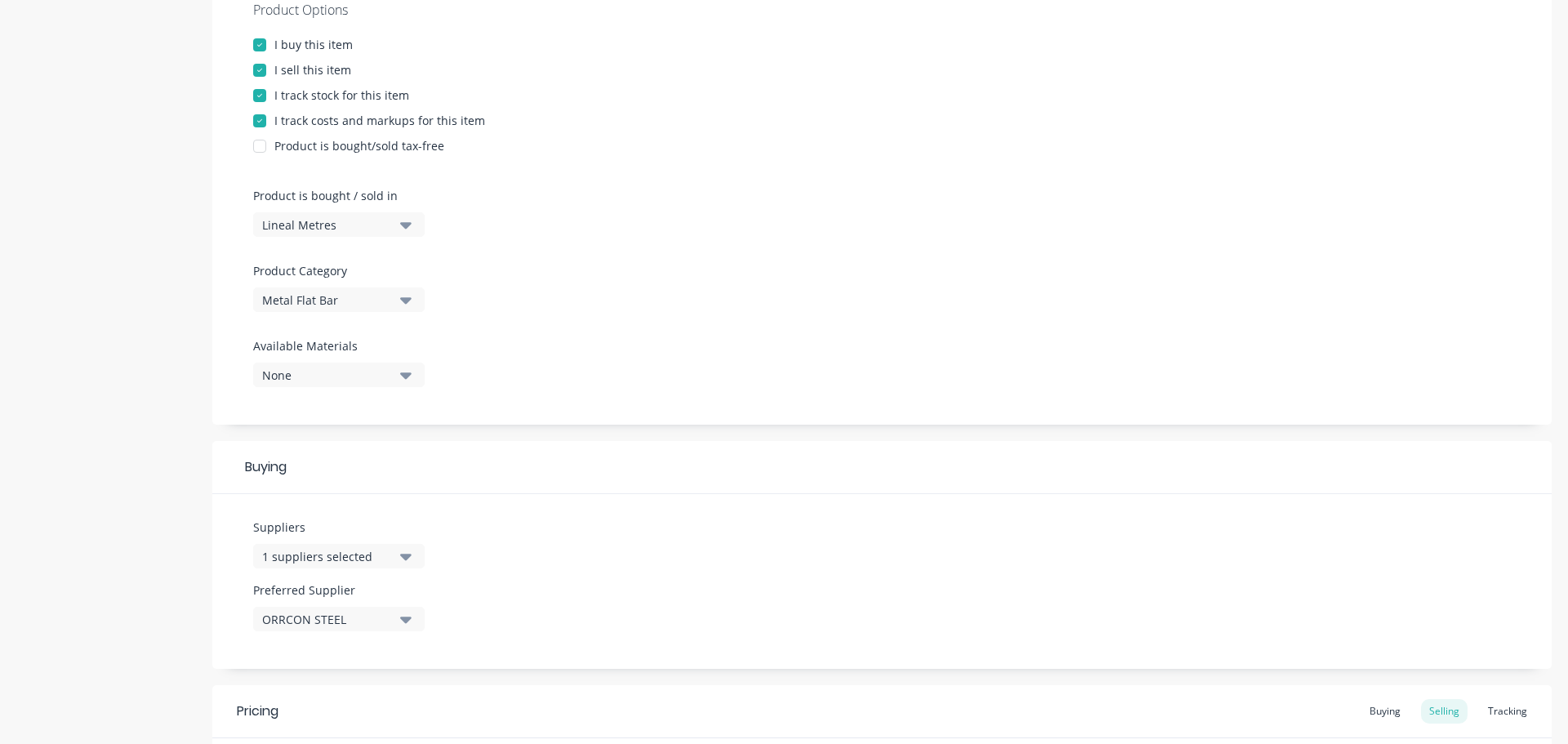
click at [413, 224] on button "Lineal Metres" at bounding box center [339, 224] width 171 height 24
click at [403, 225] on icon "button" at bounding box center [406, 225] width 12 height 7
click at [405, 377] on icon "button" at bounding box center [406, 376] width 12 height 7
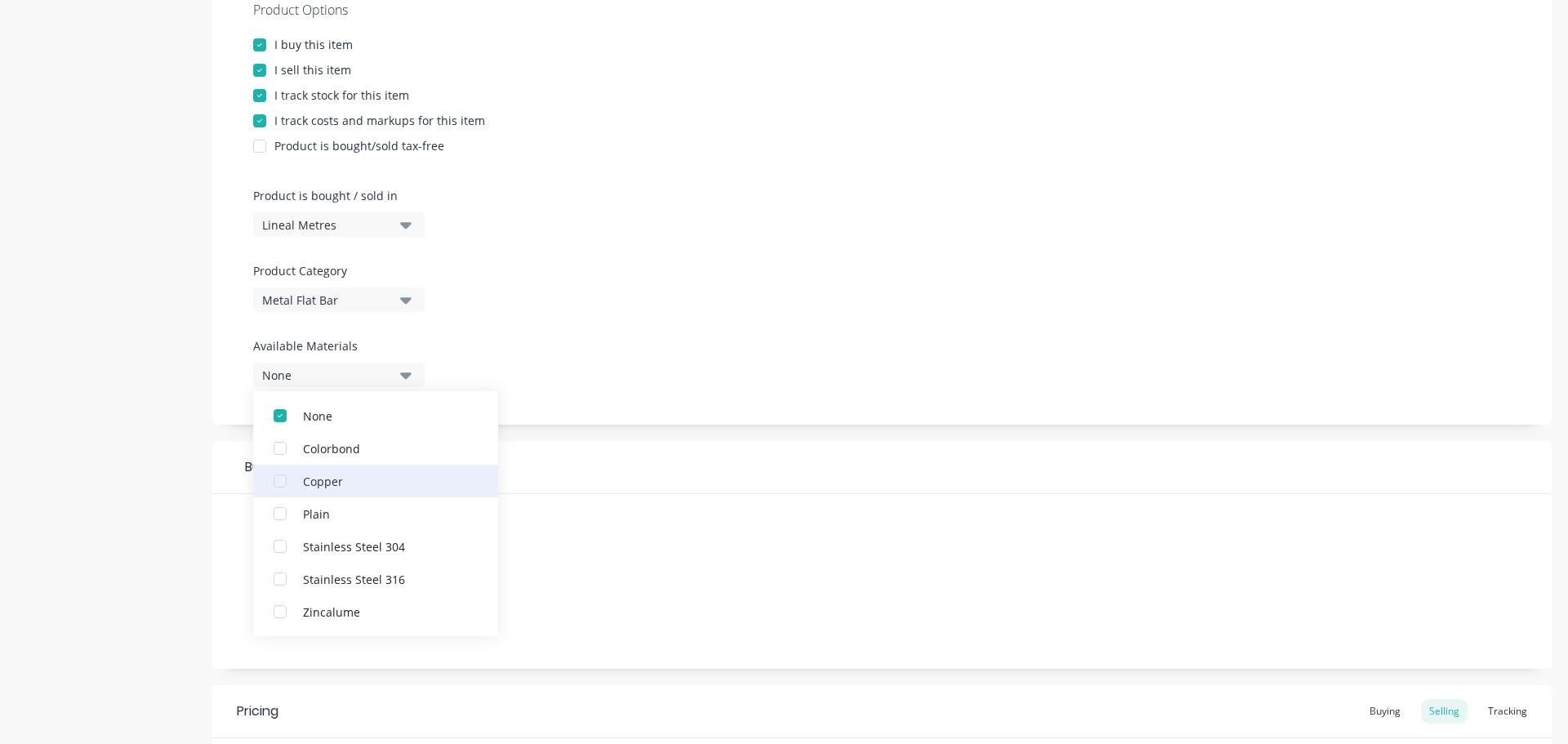
scroll to position [0, 0]
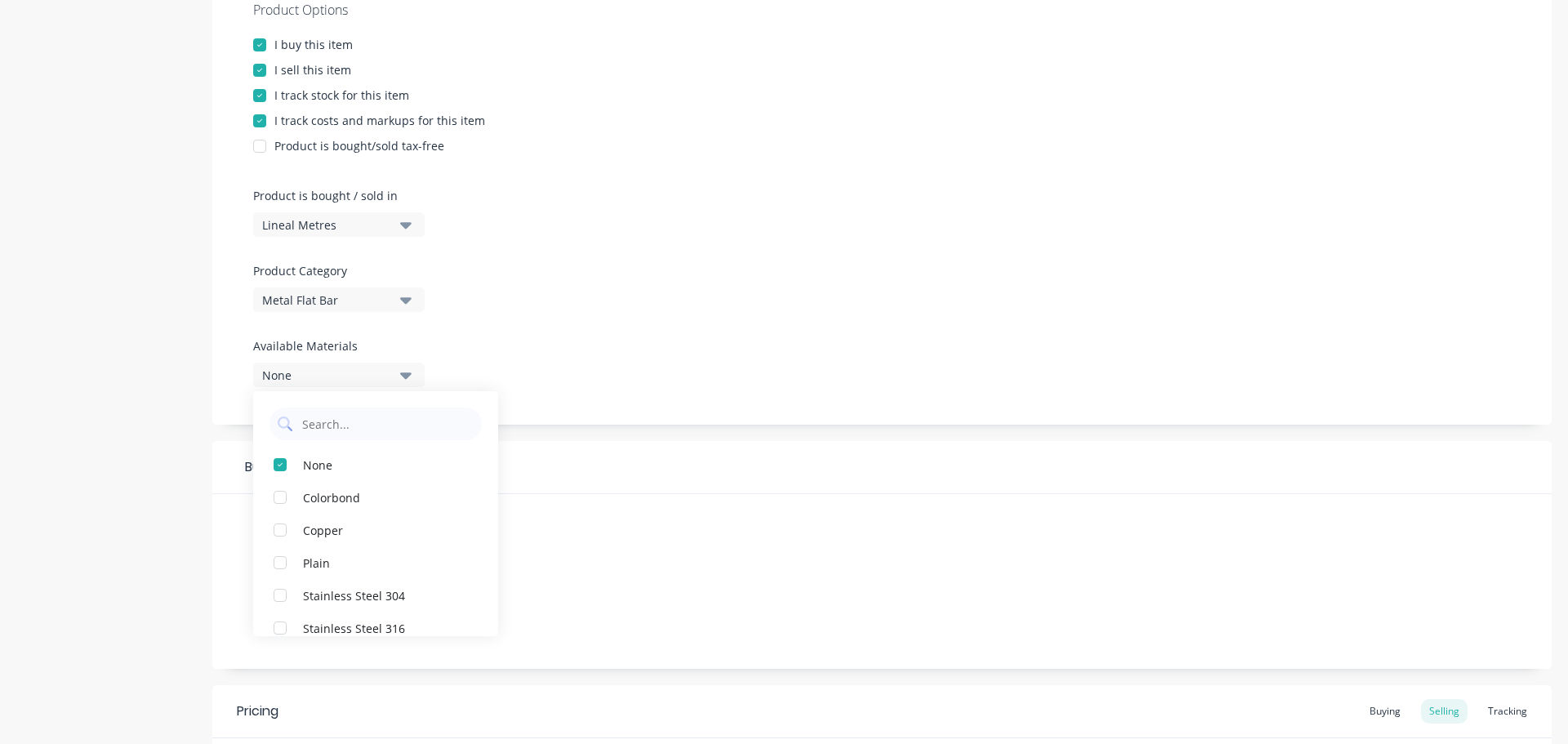
click at [402, 374] on icon "button" at bounding box center [406, 376] width 12 height 7
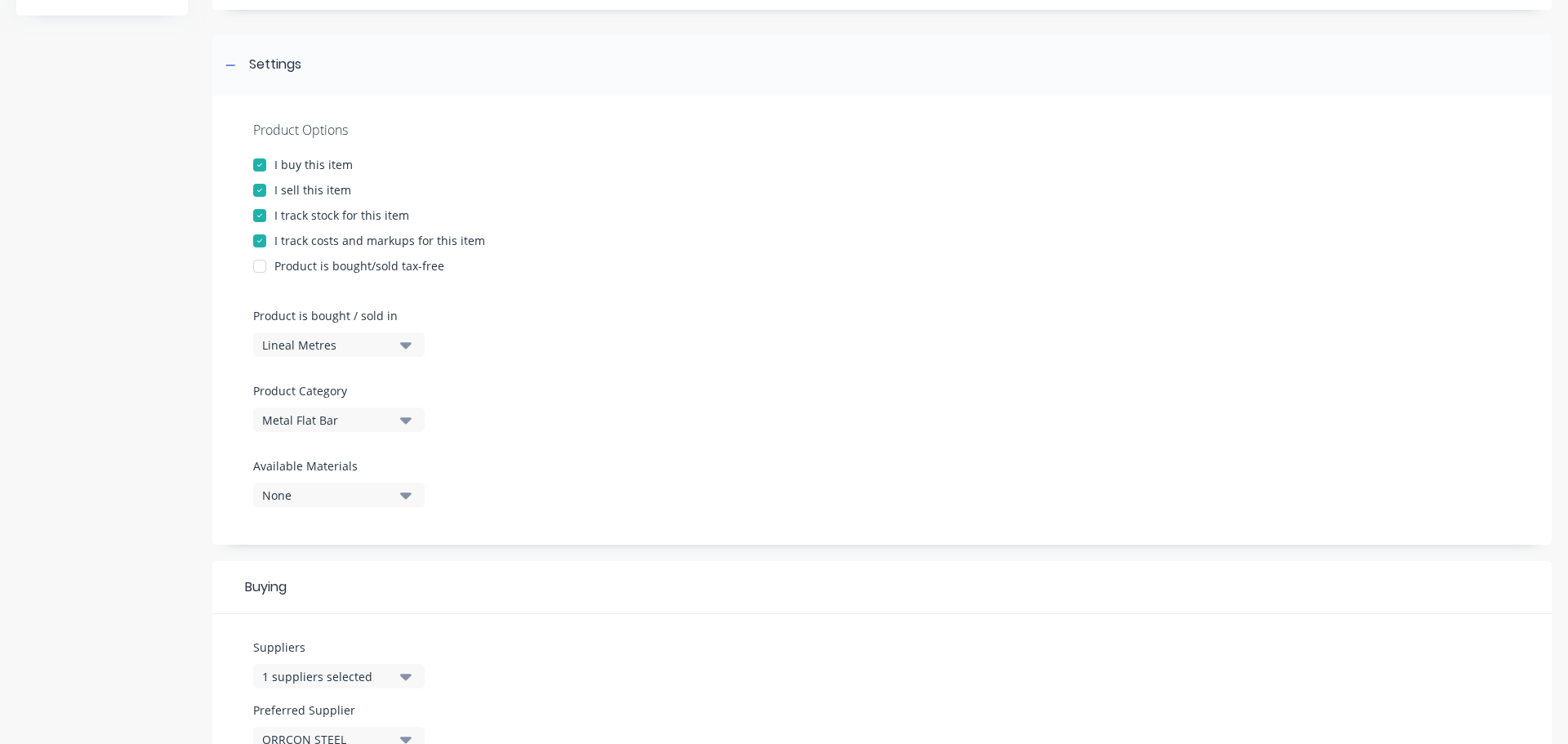
scroll to position [82, 0]
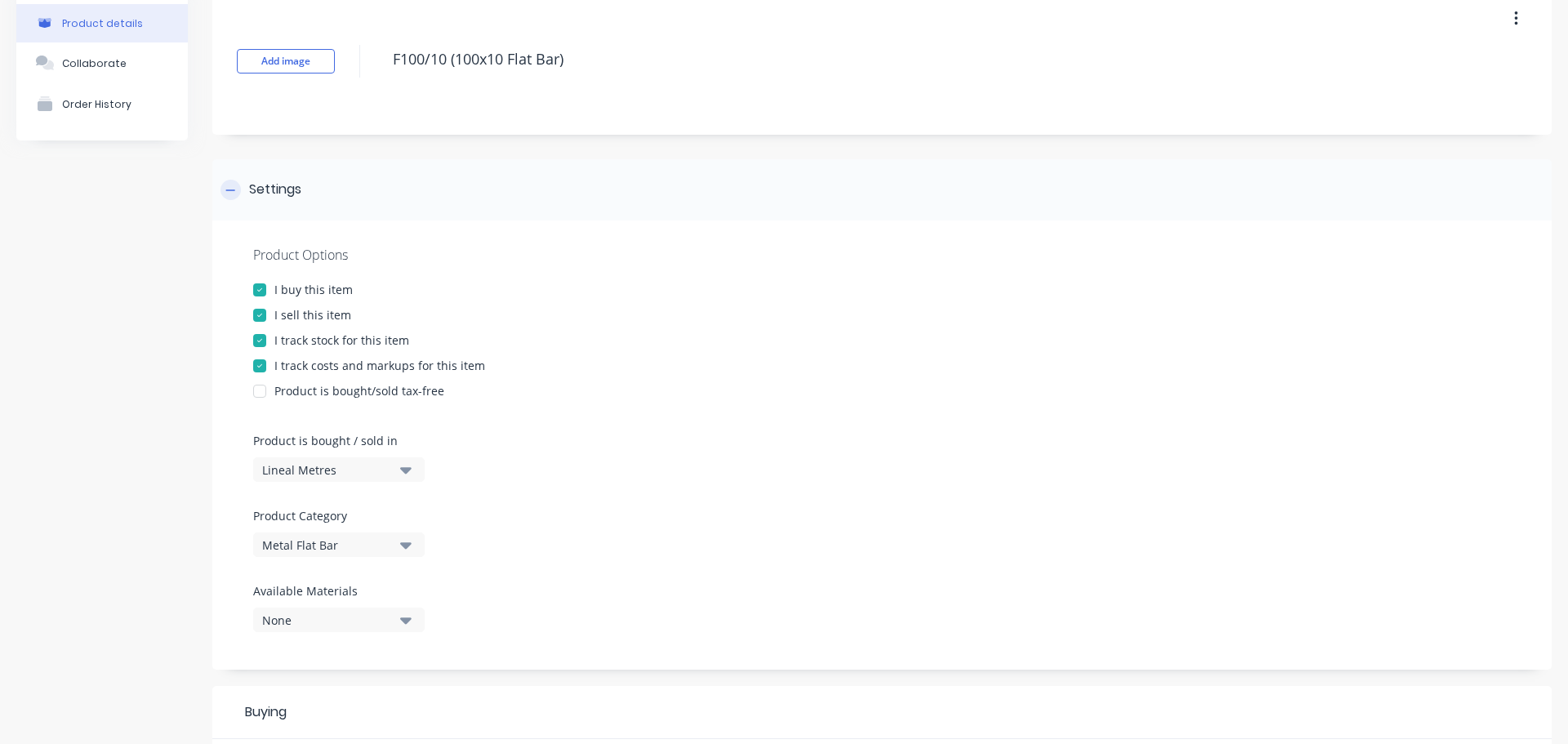
click at [243, 189] on div "Settings" at bounding box center [260, 190] width 81 height 20
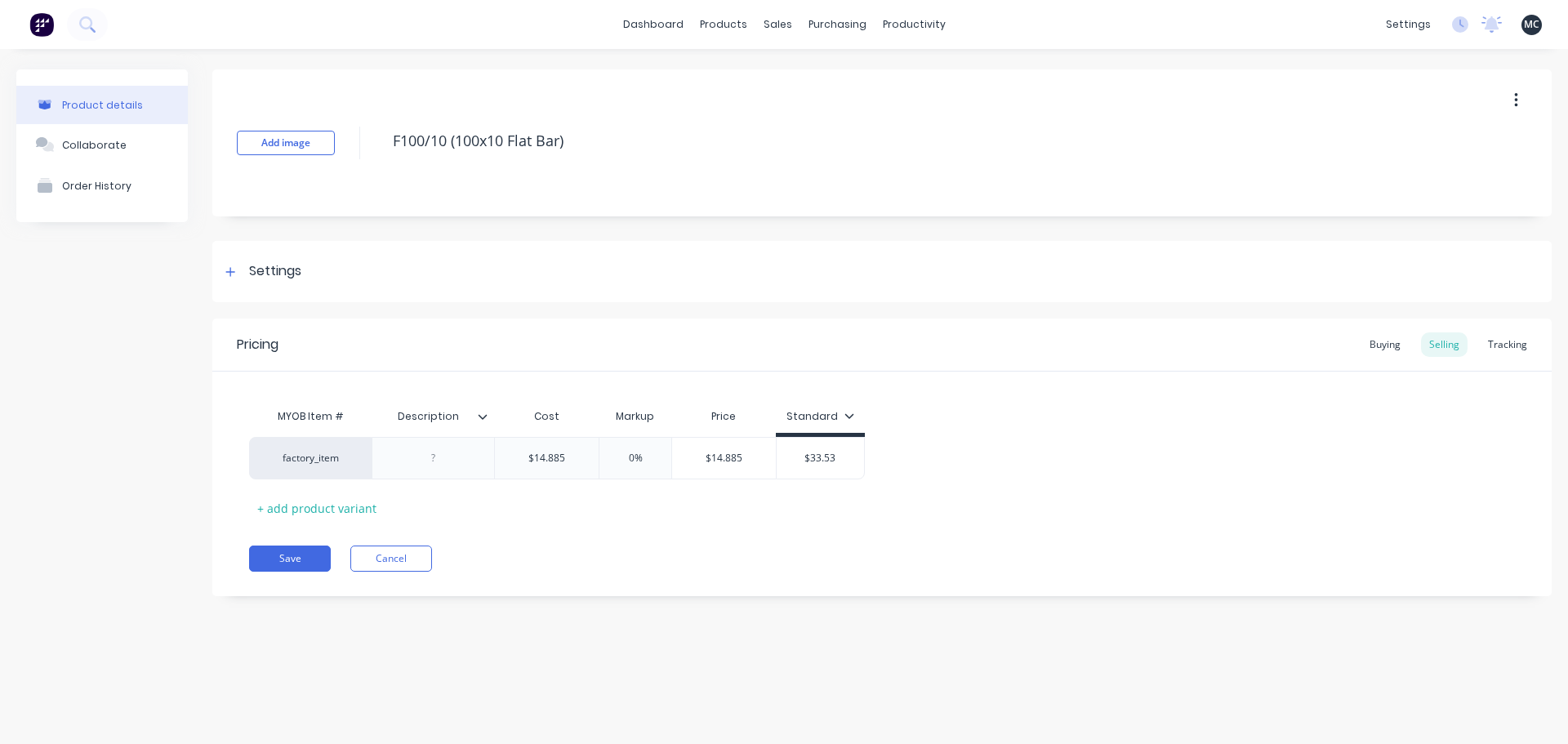
scroll to position [0, 0]
click at [851, 174] on div "Add image F100/10 (100x10 Flat Bar)" at bounding box center [882, 143] width 1339 height 147
